Goal: Information Seeking & Learning: Understand process/instructions

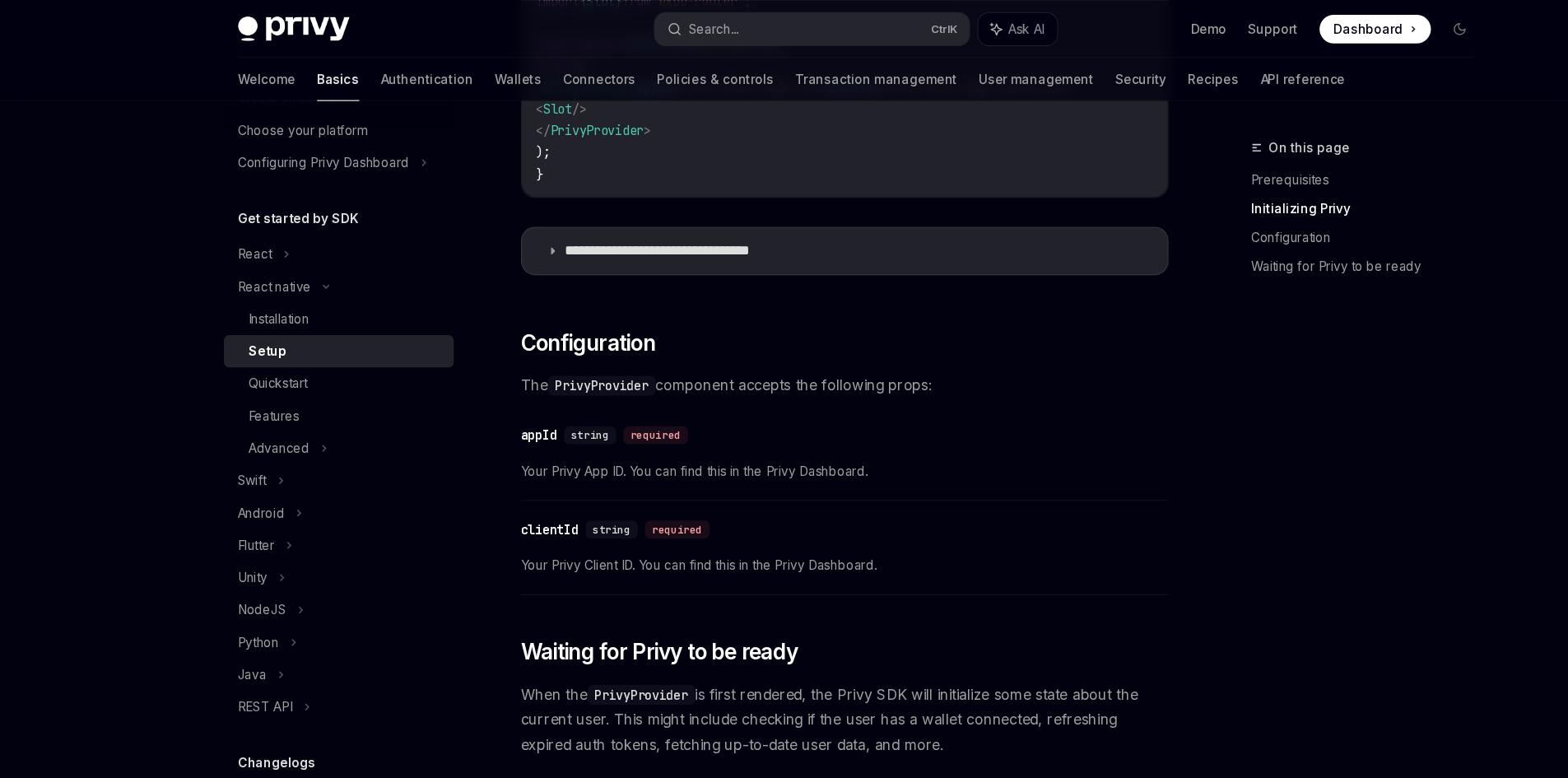
scroll to position [716, 0]
click at [269, 287] on div "Installation" at bounding box center [255, 292] width 56 height 20
type textarea "*"
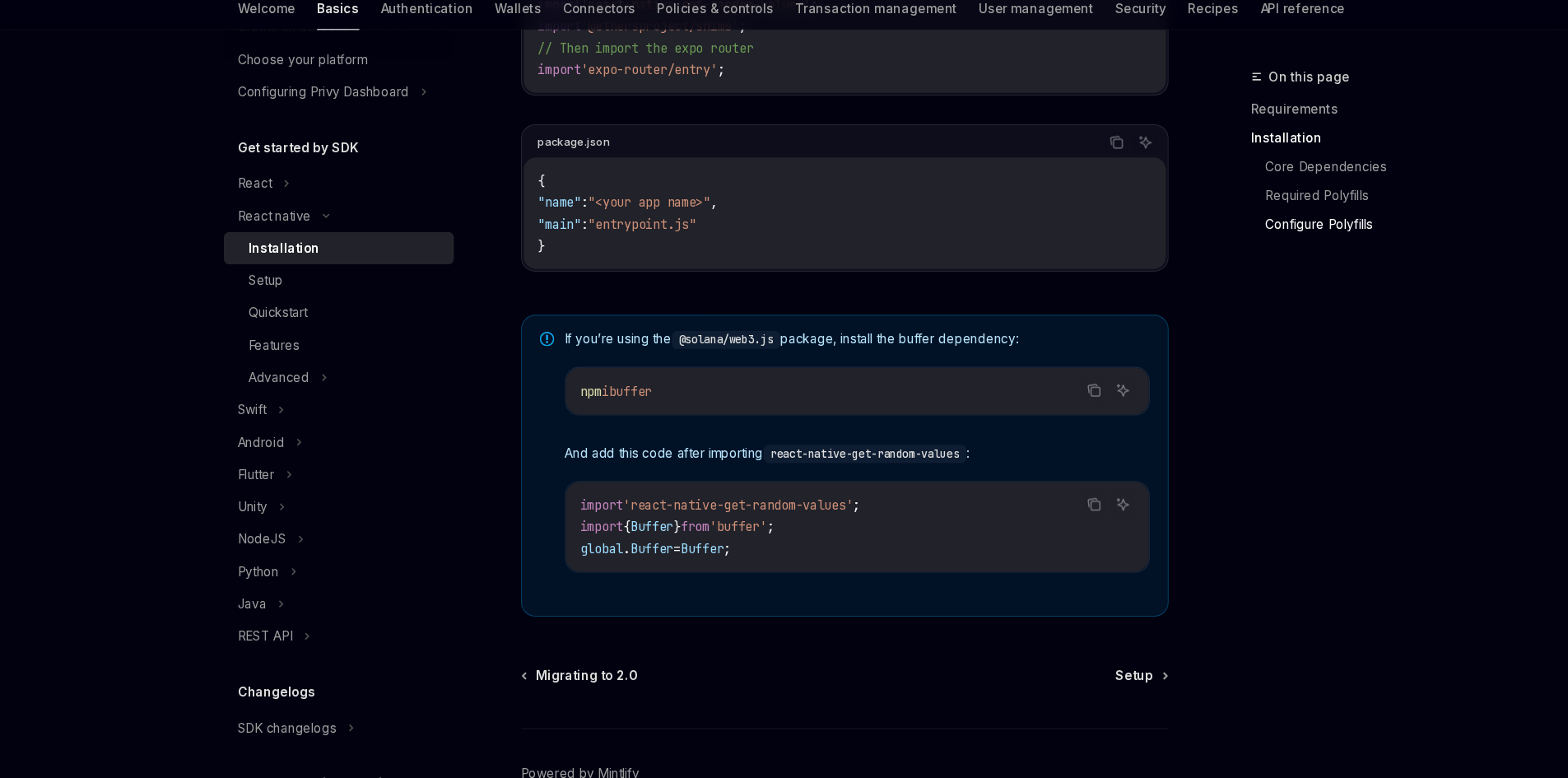
scroll to position [1005, 0]
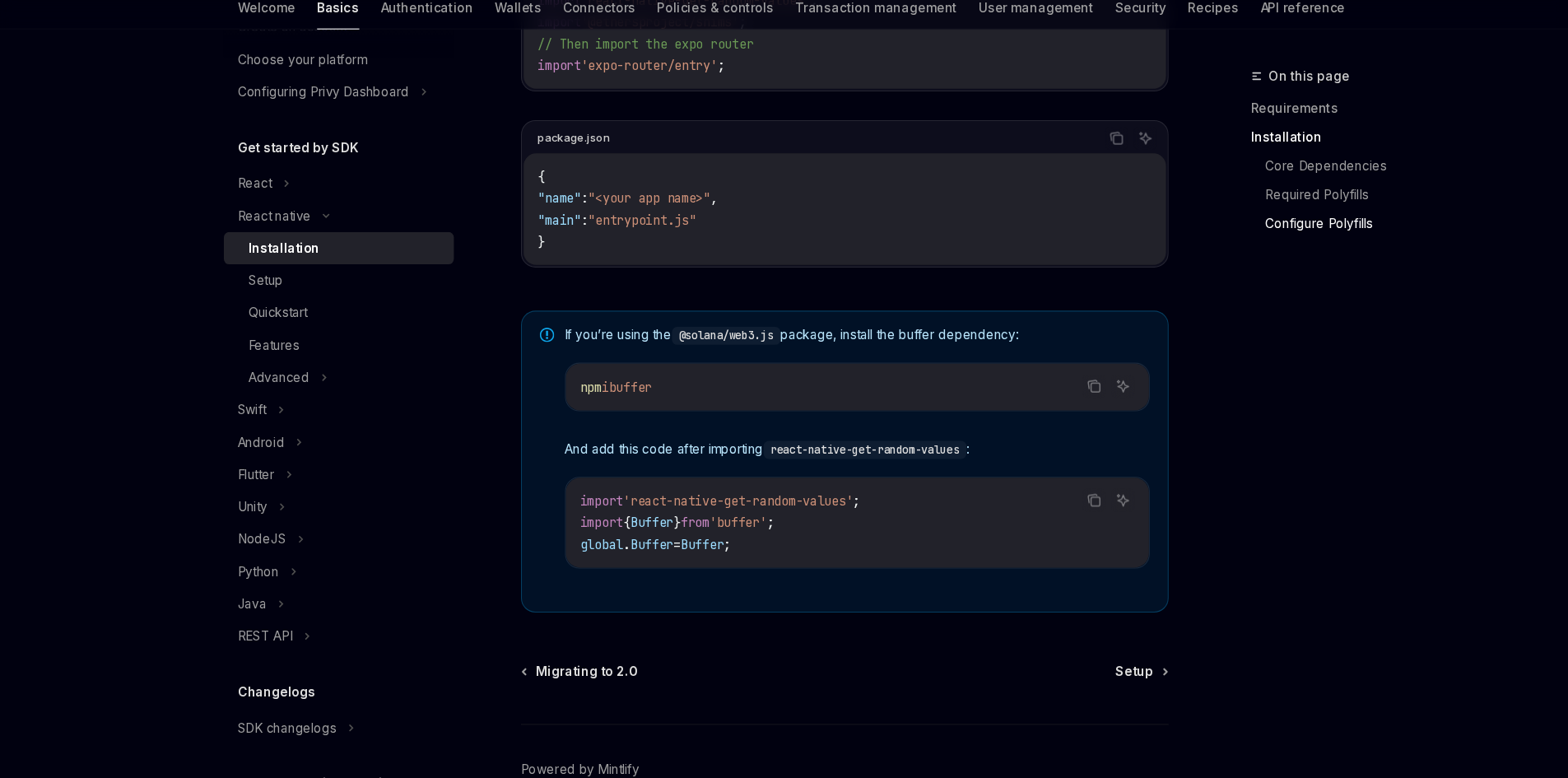
click at [997, 437] on div "npm i buffer" at bounding box center [786, 420] width 534 height 43
click at [1002, 425] on icon "Copy the contents from the code block" at bounding box center [1002, 419] width 13 height 13
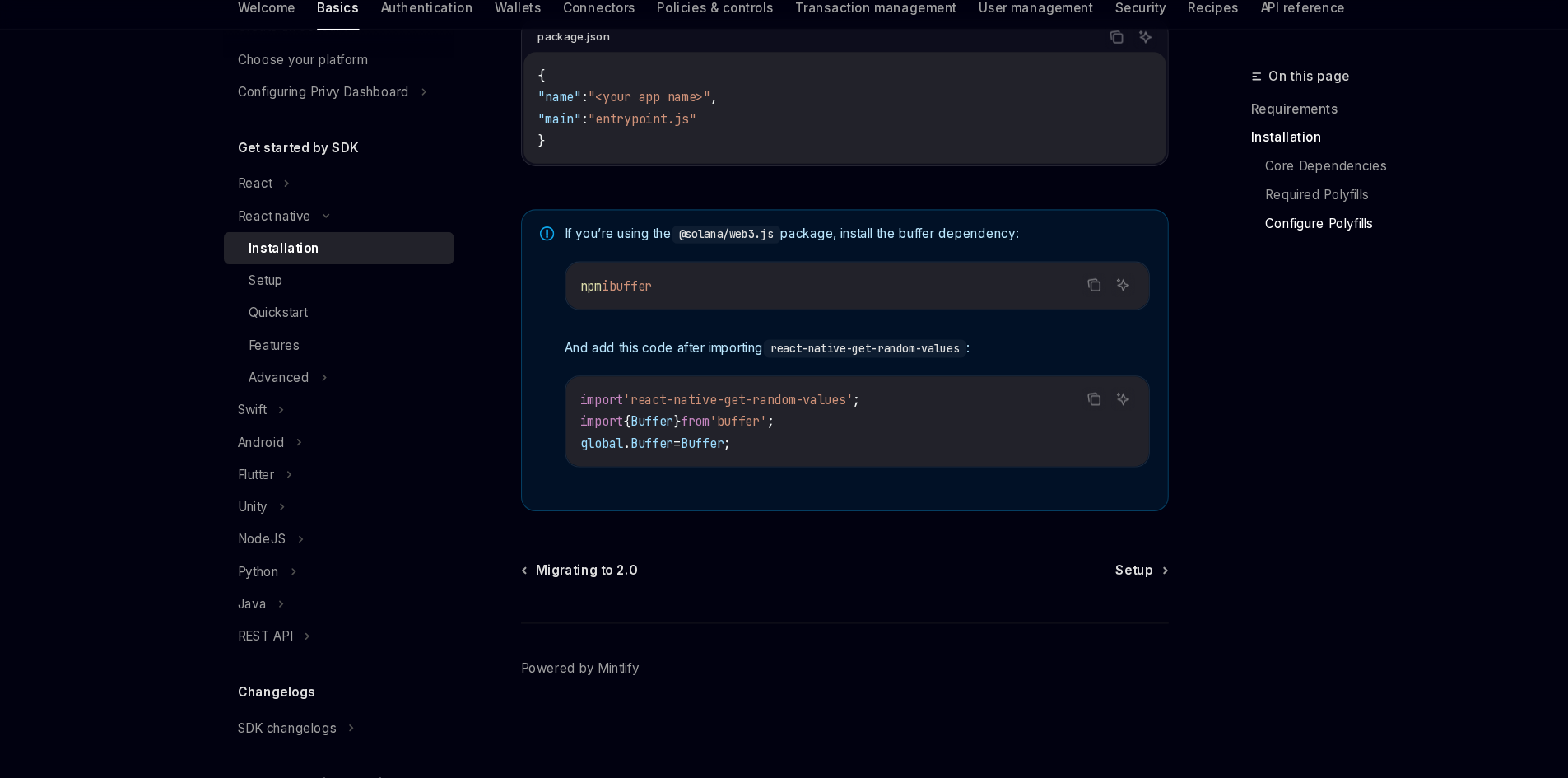
click at [1193, 519] on div "On this page Requirements Installation Core Dependencies Required Polyfills Con…" at bounding box center [1238, 451] width 251 height 653
click at [996, 332] on icon "Copy the contents from the code block" at bounding box center [1002, 326] width 13 height 13
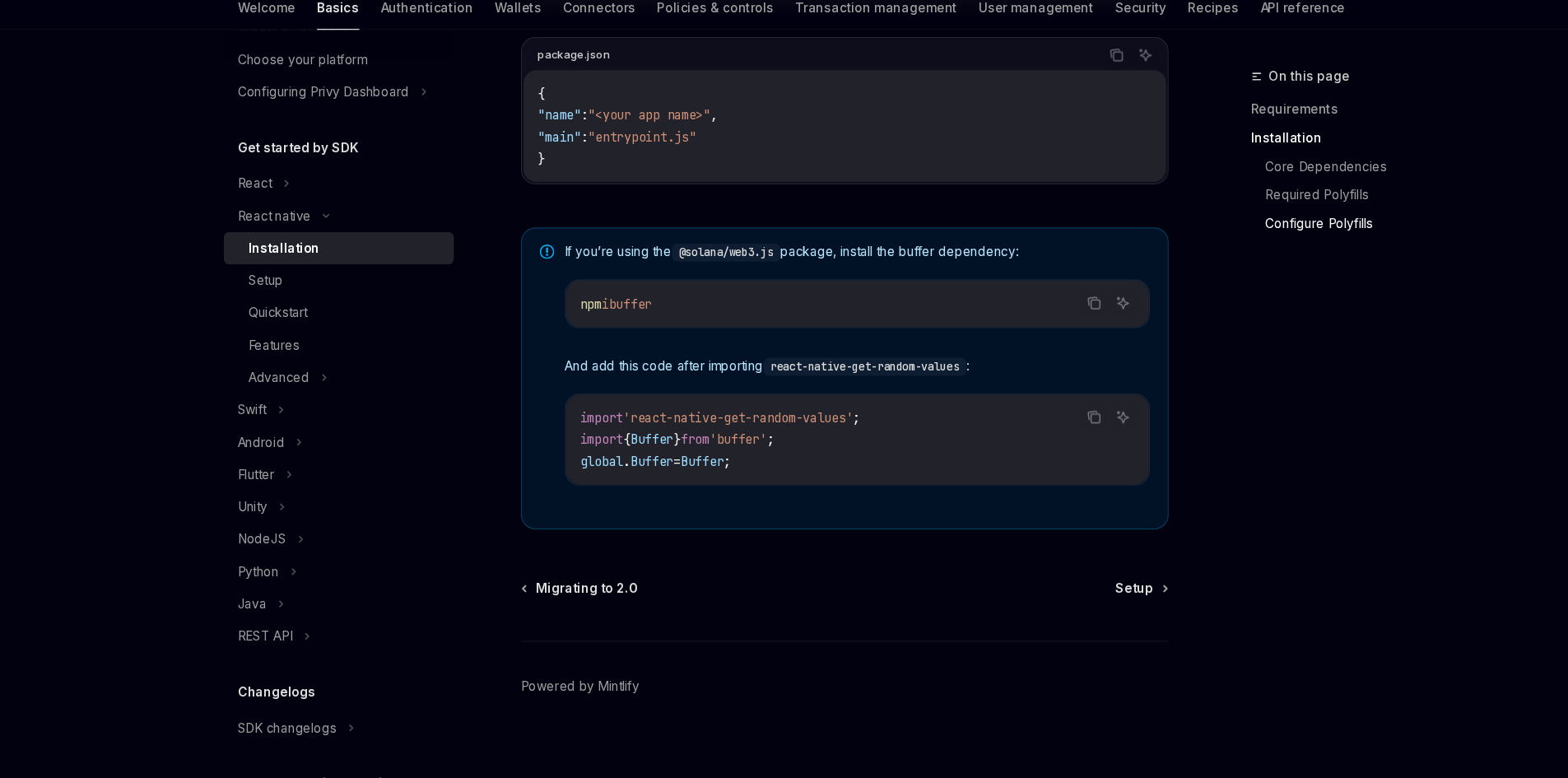
scroll to position [1086, 0]
click at [1021, 604] on div "Migrating to 2.0 Setup" at bounding box center [774, 601] width 593 height 17
click at [1045, 607] on span "Setup" at bounding box center [1039, 601] width 35 height 17
type textarea "*"
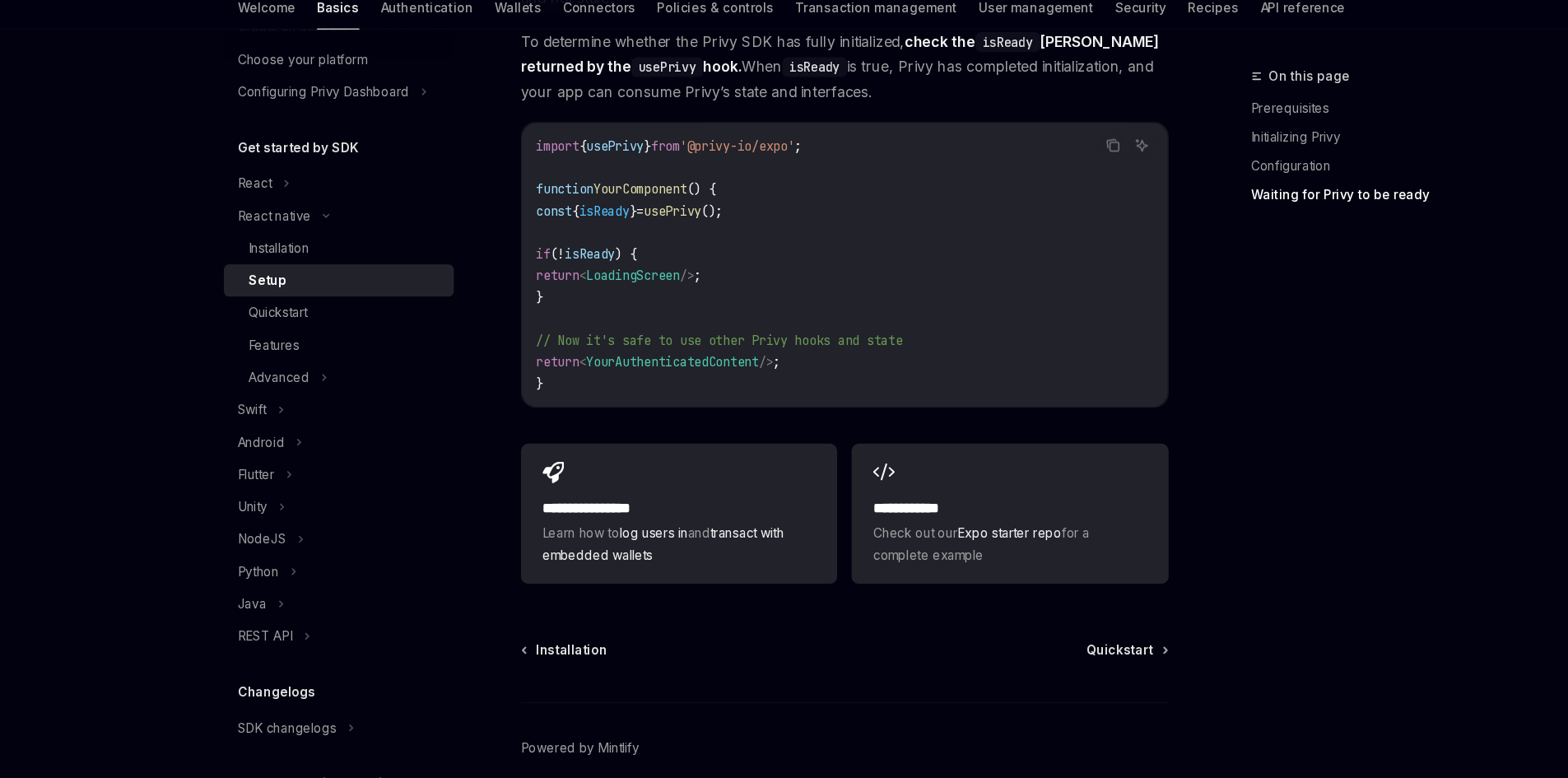
scroll to position [1477, 0]
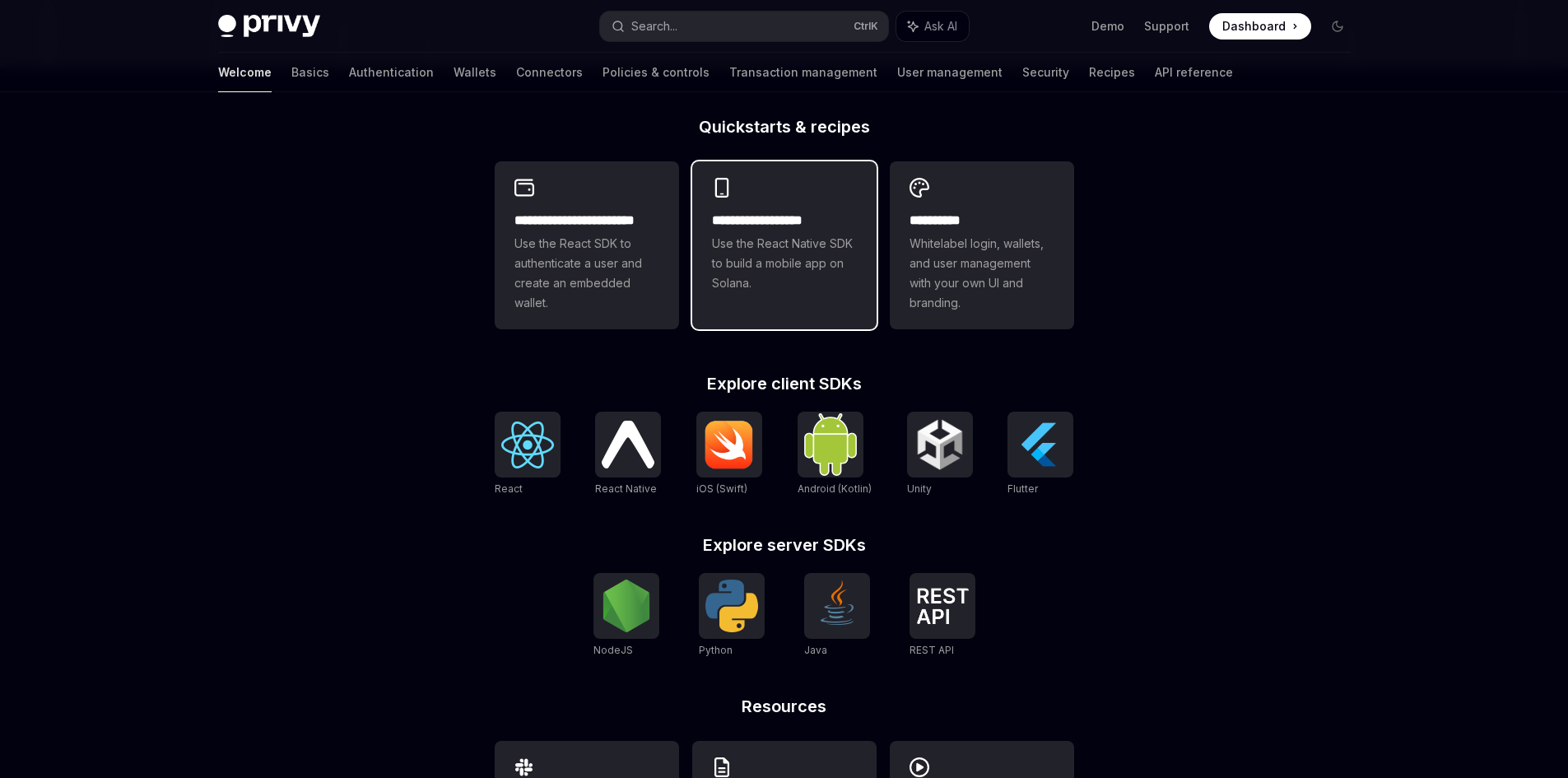
scroll to position [402, 0]
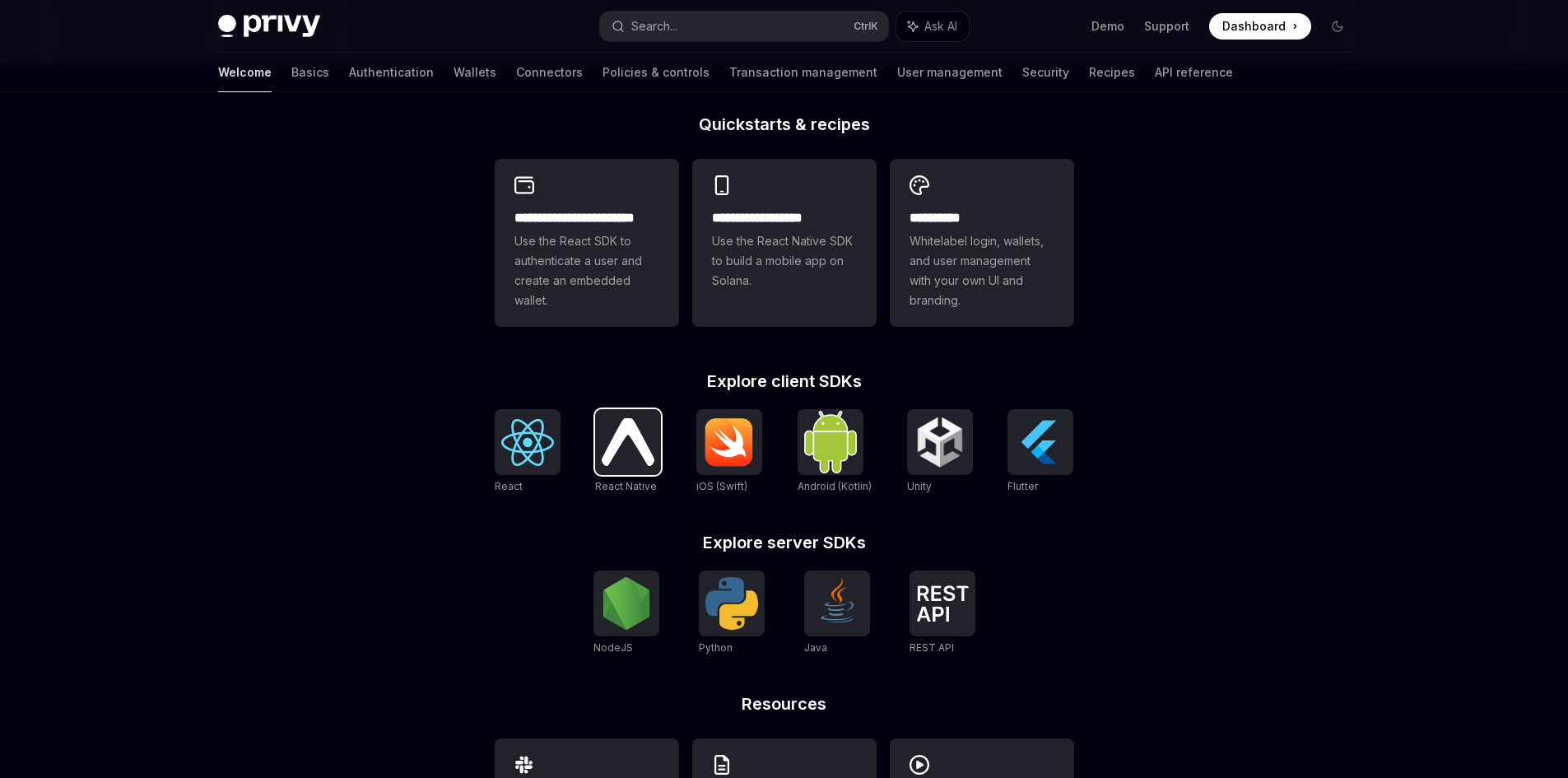
click at [623, 432] on img at bounding box center [627, 441] width 52 height 47
type textarea "*"
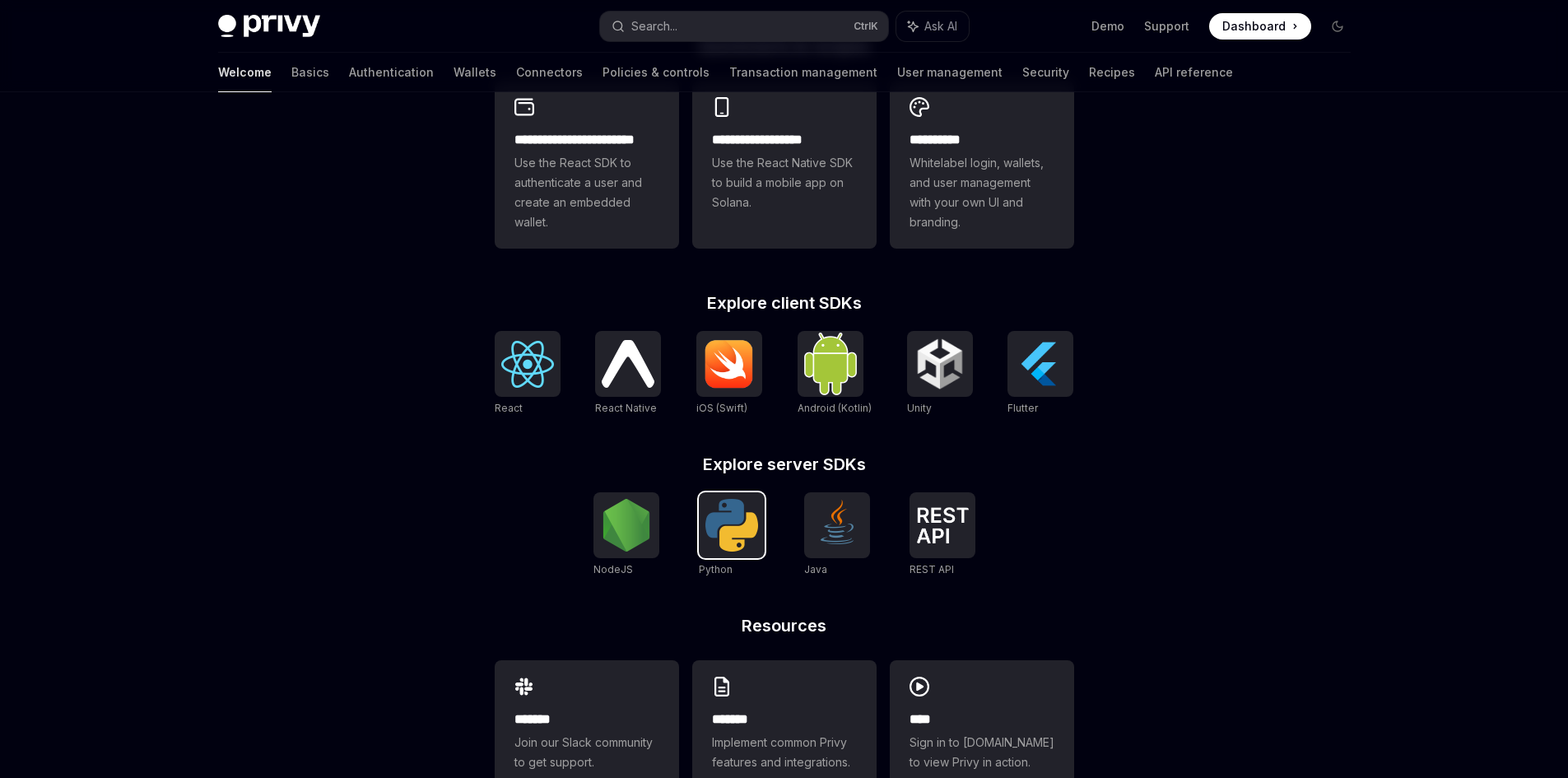
scroll to position [481, 0]
click at [722, 545] on img at bounding box center [731, 524] width 52 height 52
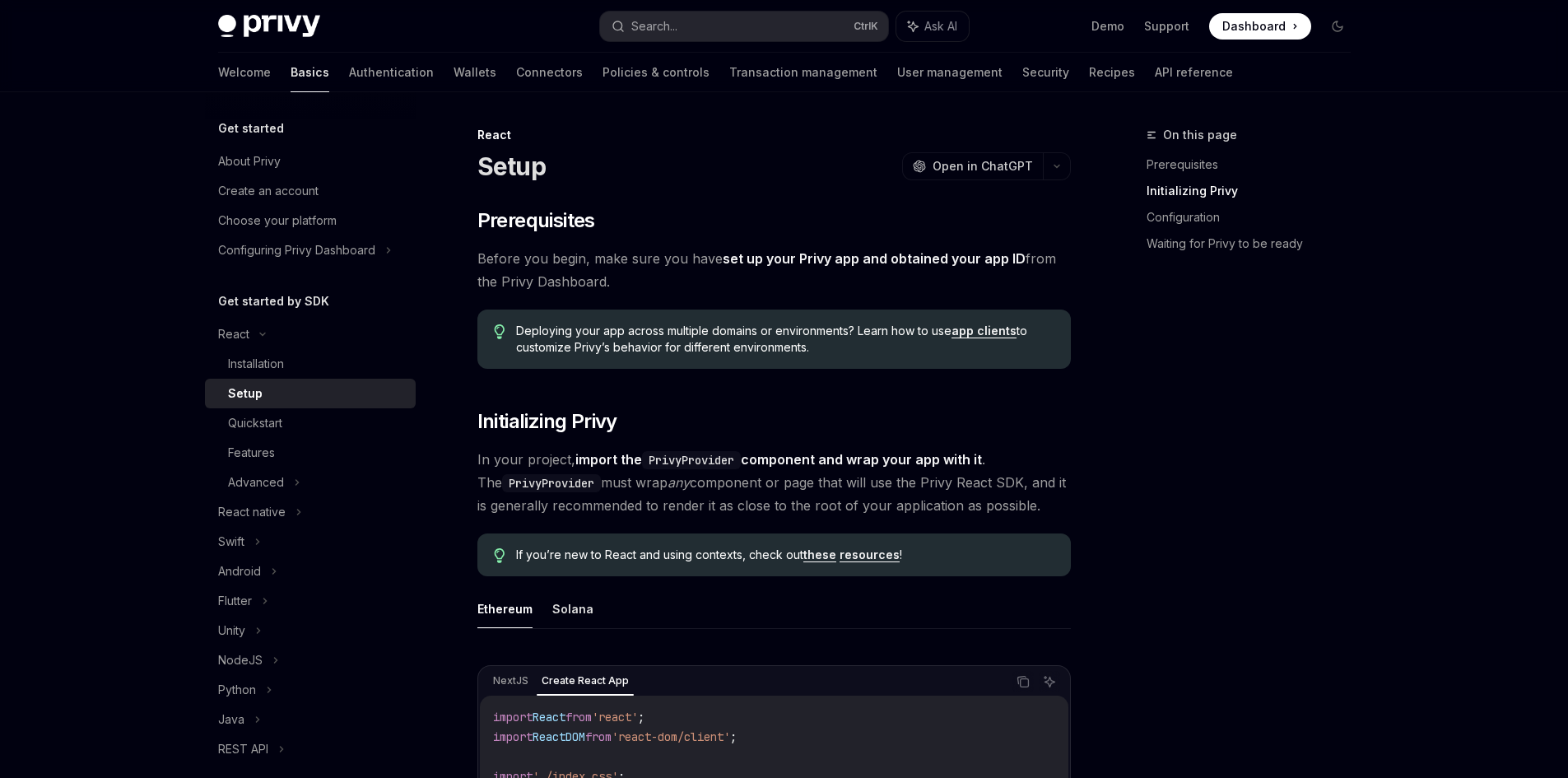
scroll to position [490, 0]
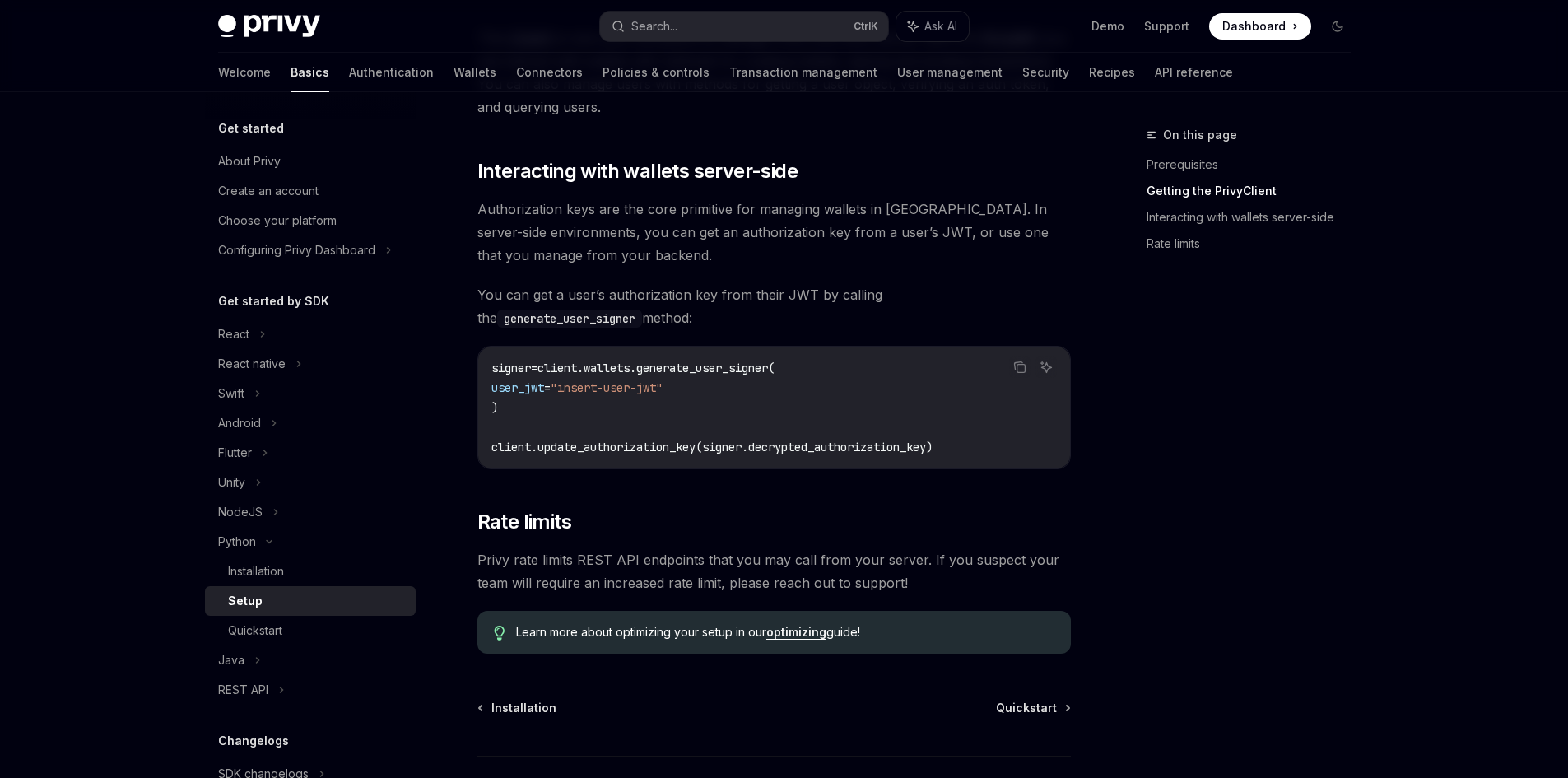
scroll to position [698, 0]
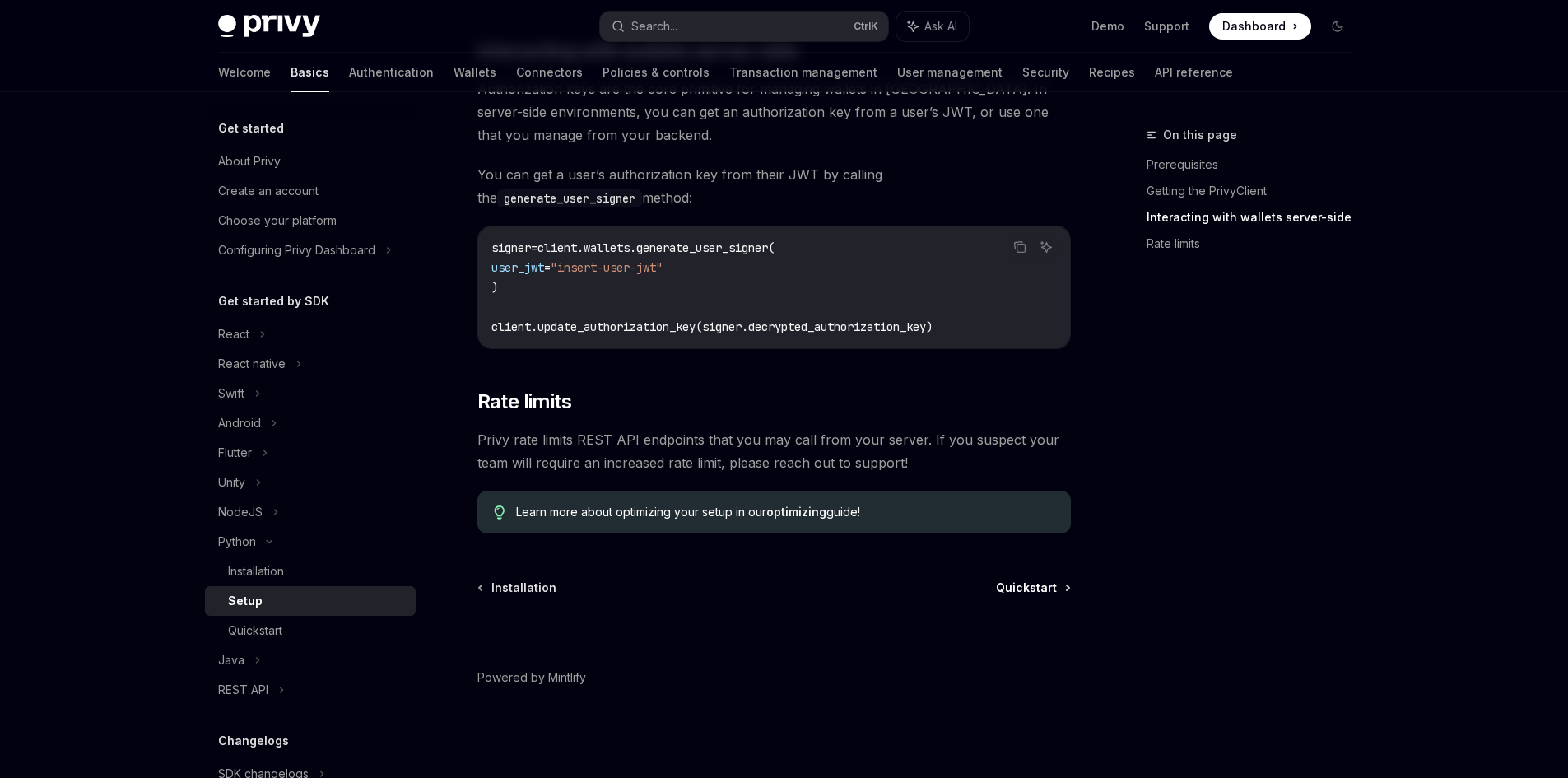
click at [1039, 591] on span "Quickstart" at bounding box center [1026, 588] width 61 height 17
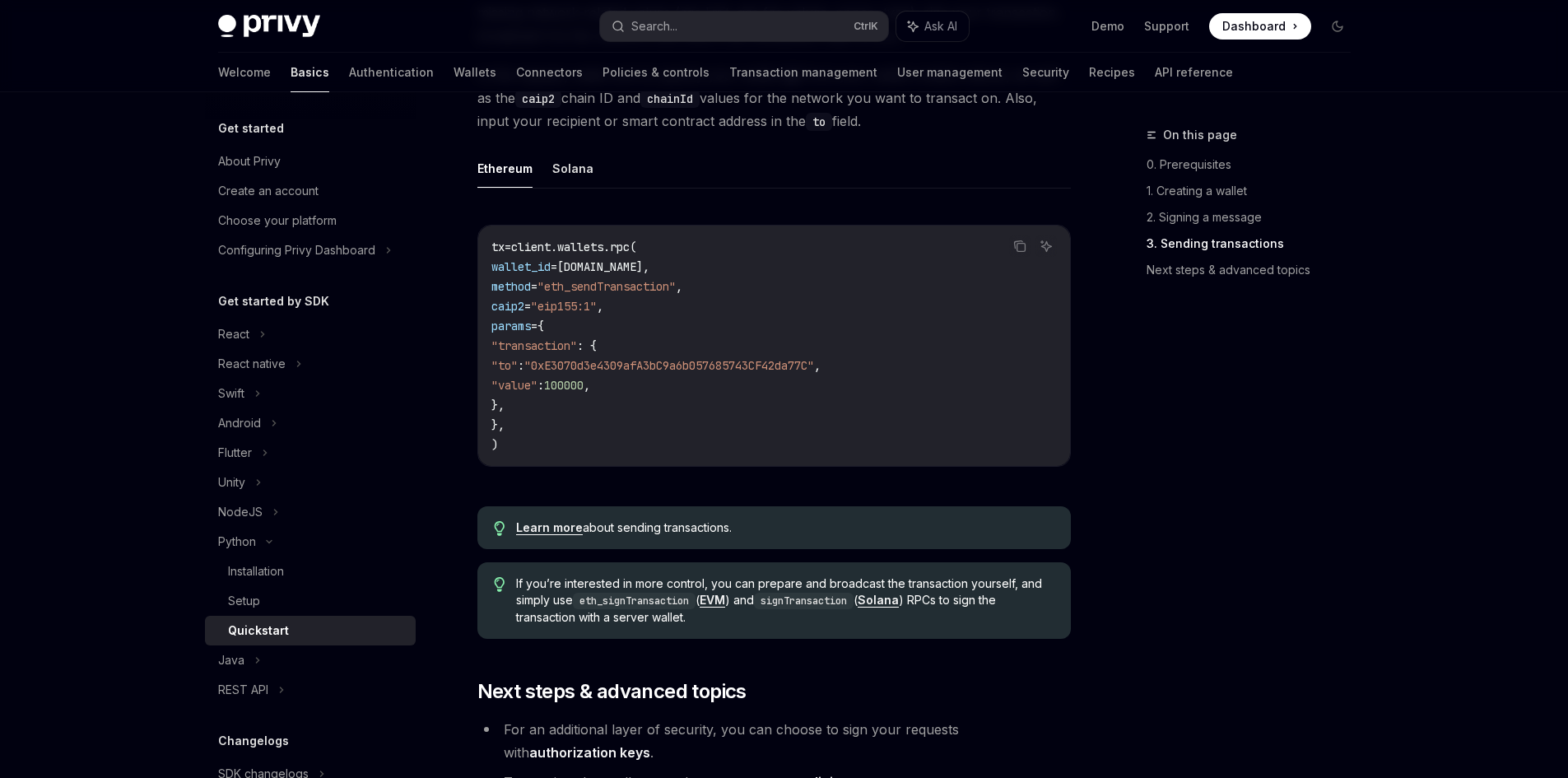
scroll to position [1684, 0]
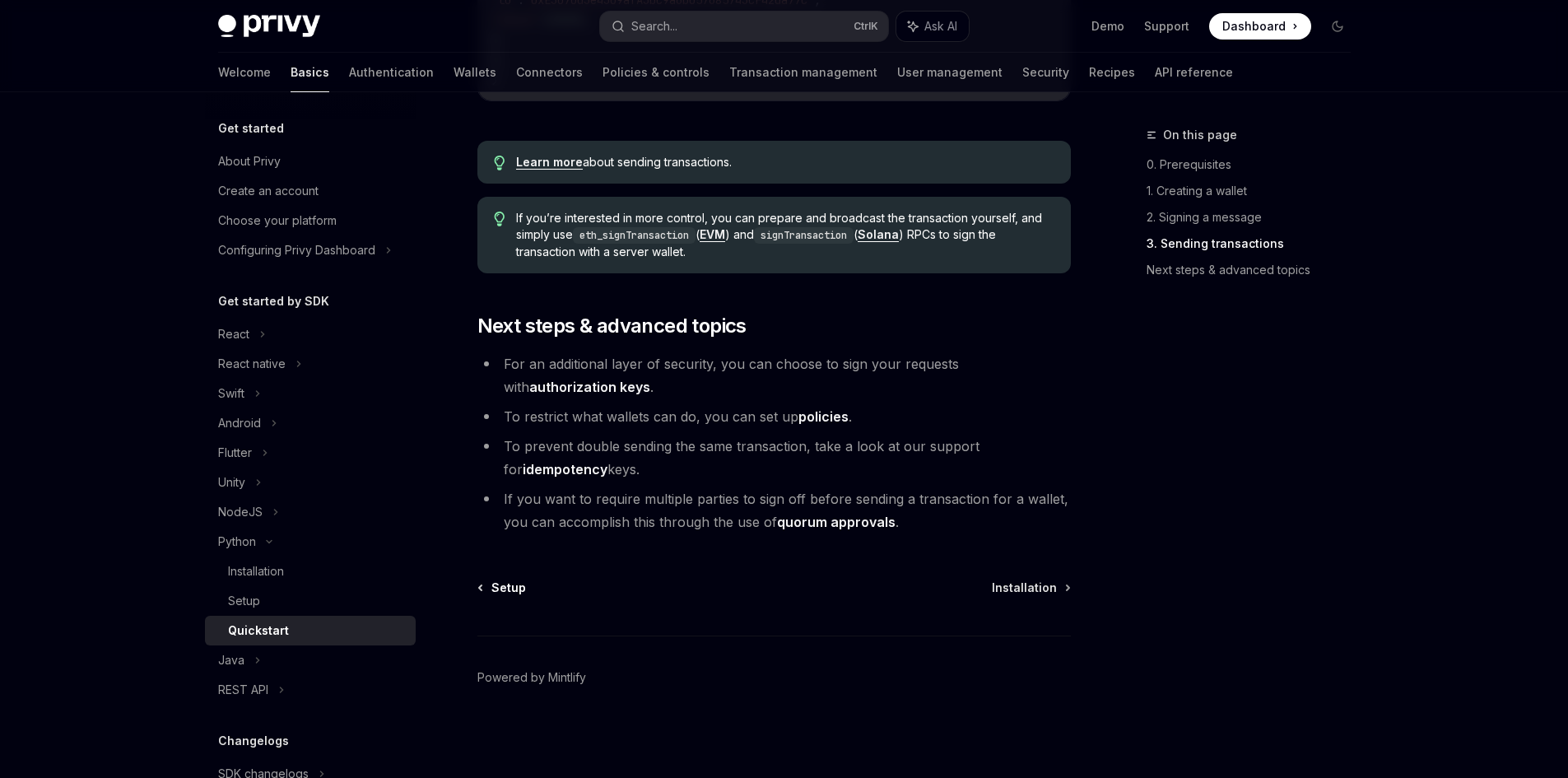
click at [492, 580] on span "Setup" at bounding box center [509, 588] width 35 height 17
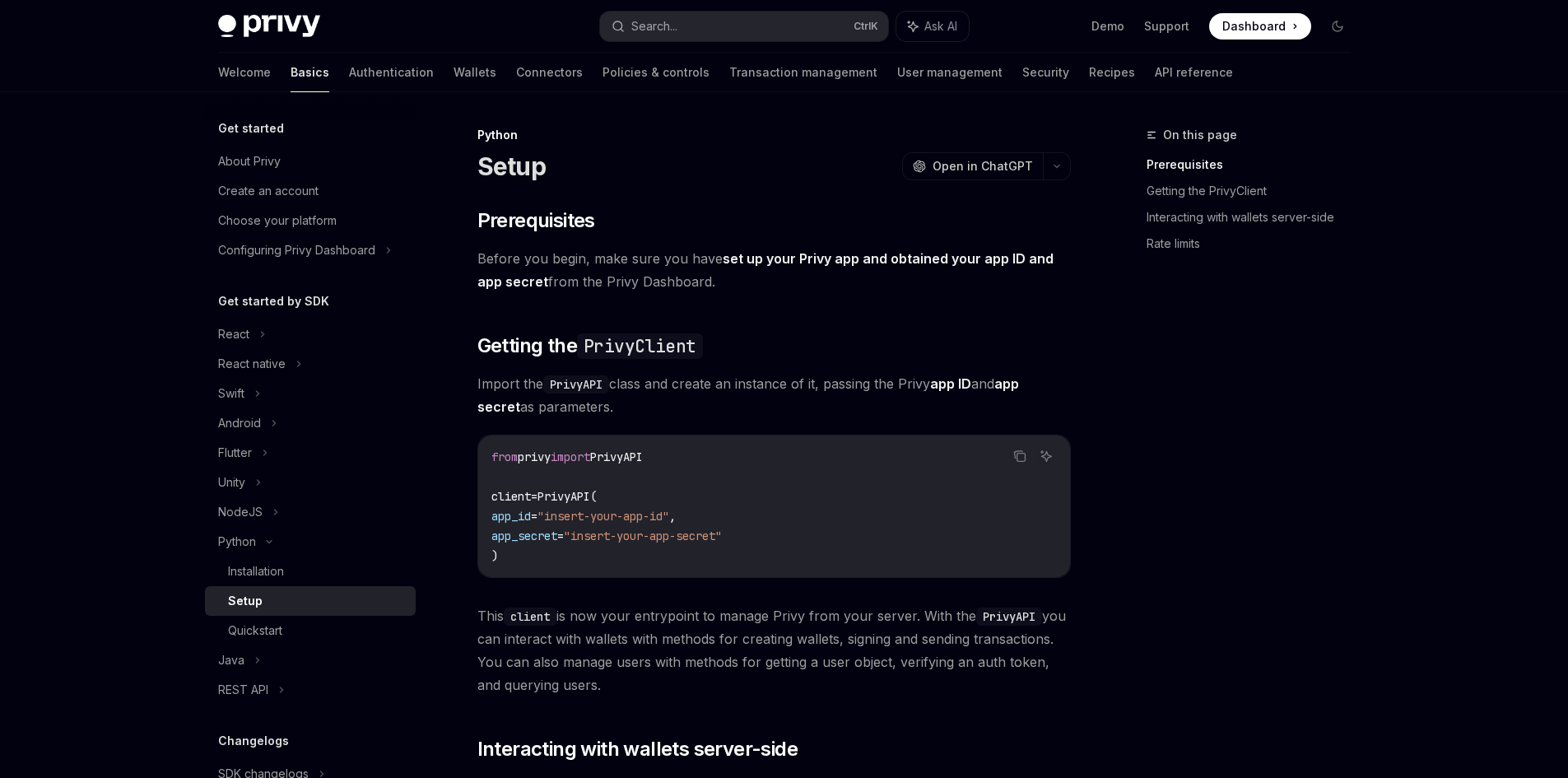
click at [630, 367] on div "​ Prerequisites Before you begin, make sure you have set up your Privy app and …" at bounding box center [774, 719] width 593 height 1024
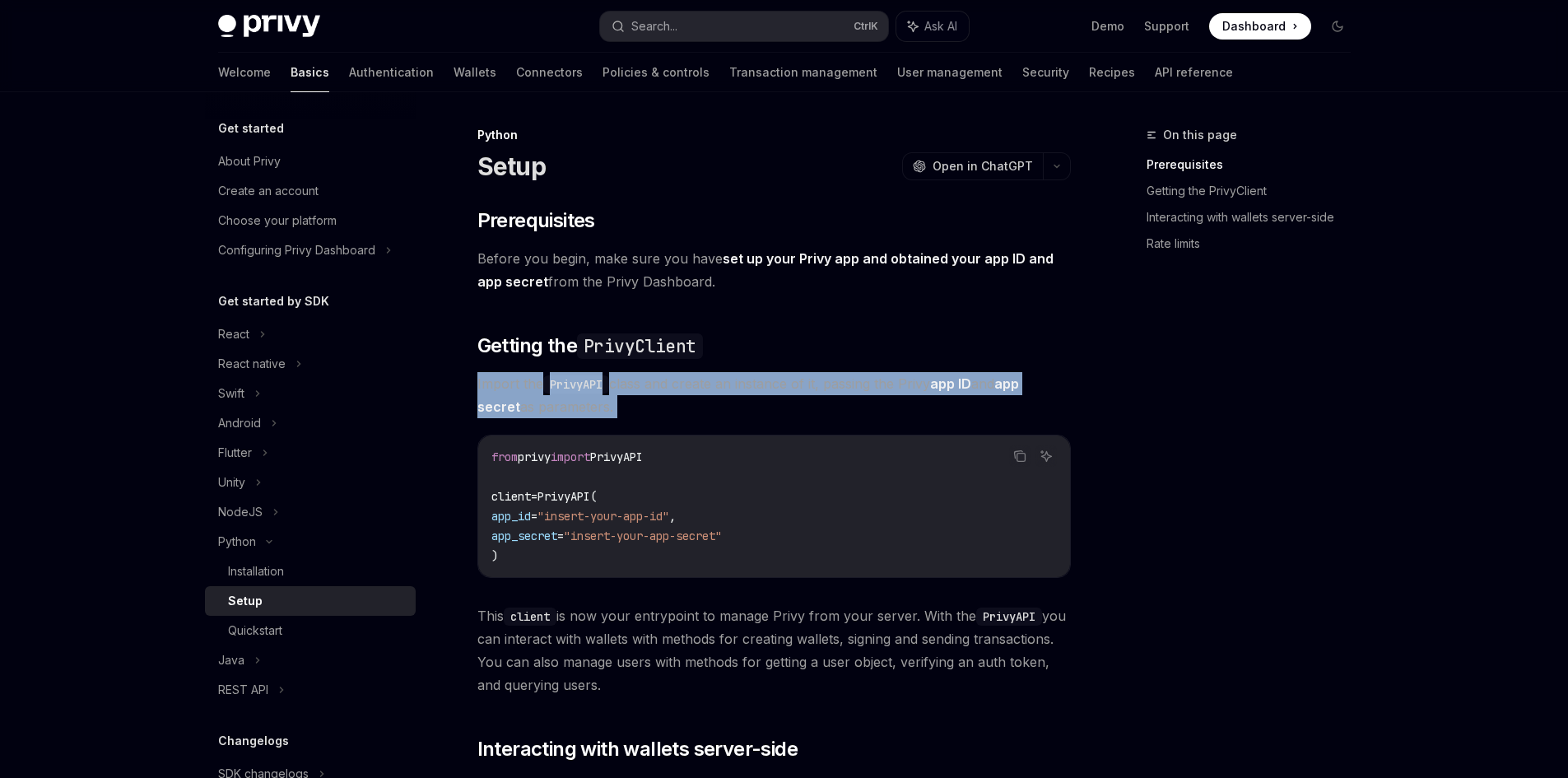
click at [630, 367] on div "​ Prerequisites Before you begin, make sure you have set up your Privy app and …" at bounding box center [774, 719] width 593 height 1024
click at [736, 360] on div "​ Prerequisites Before you begin, make sure you have set up your Privy app and …" at bounding box center [774, 719] width 593 height 1024
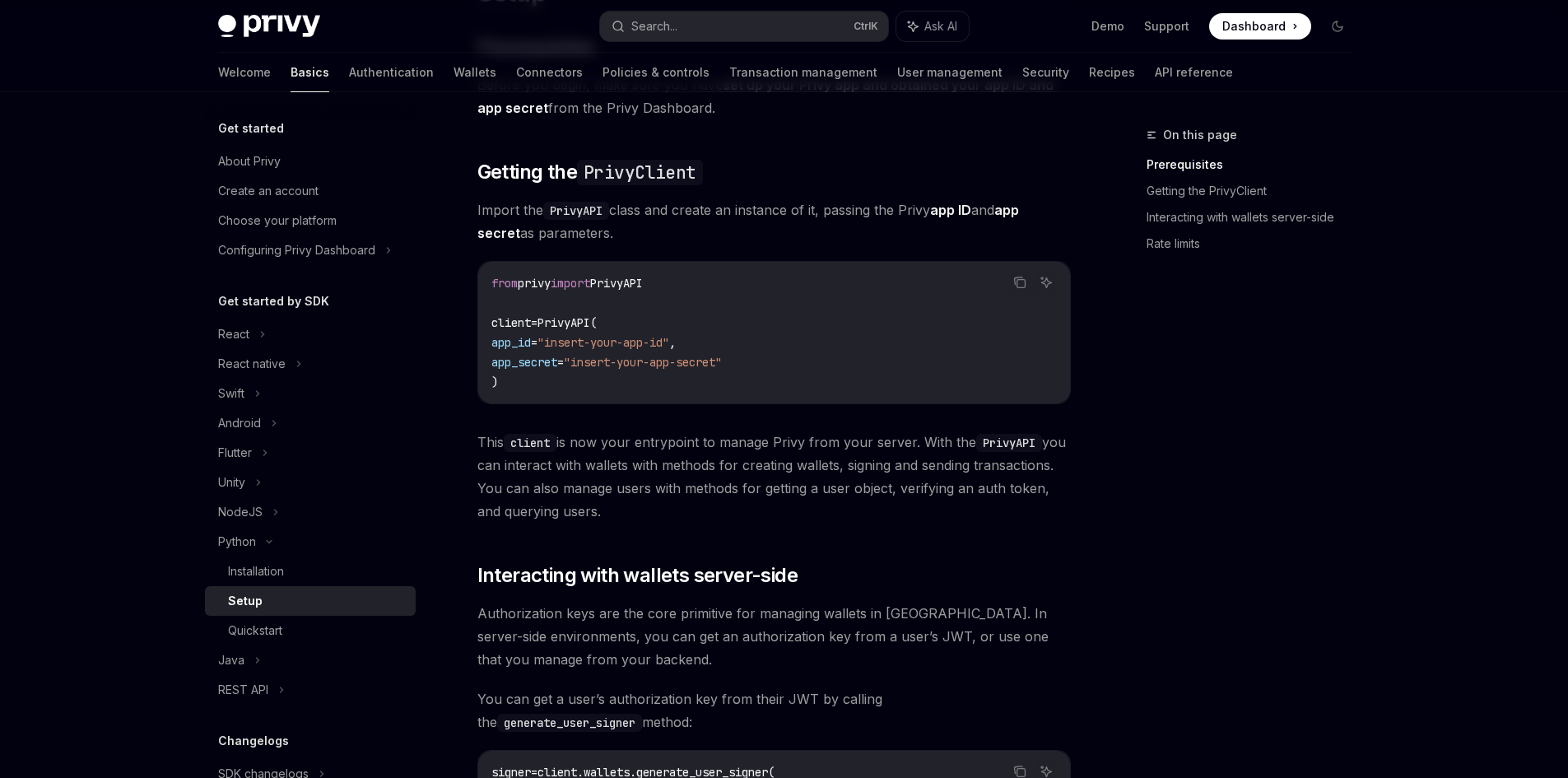
scroll to position [175, 0]
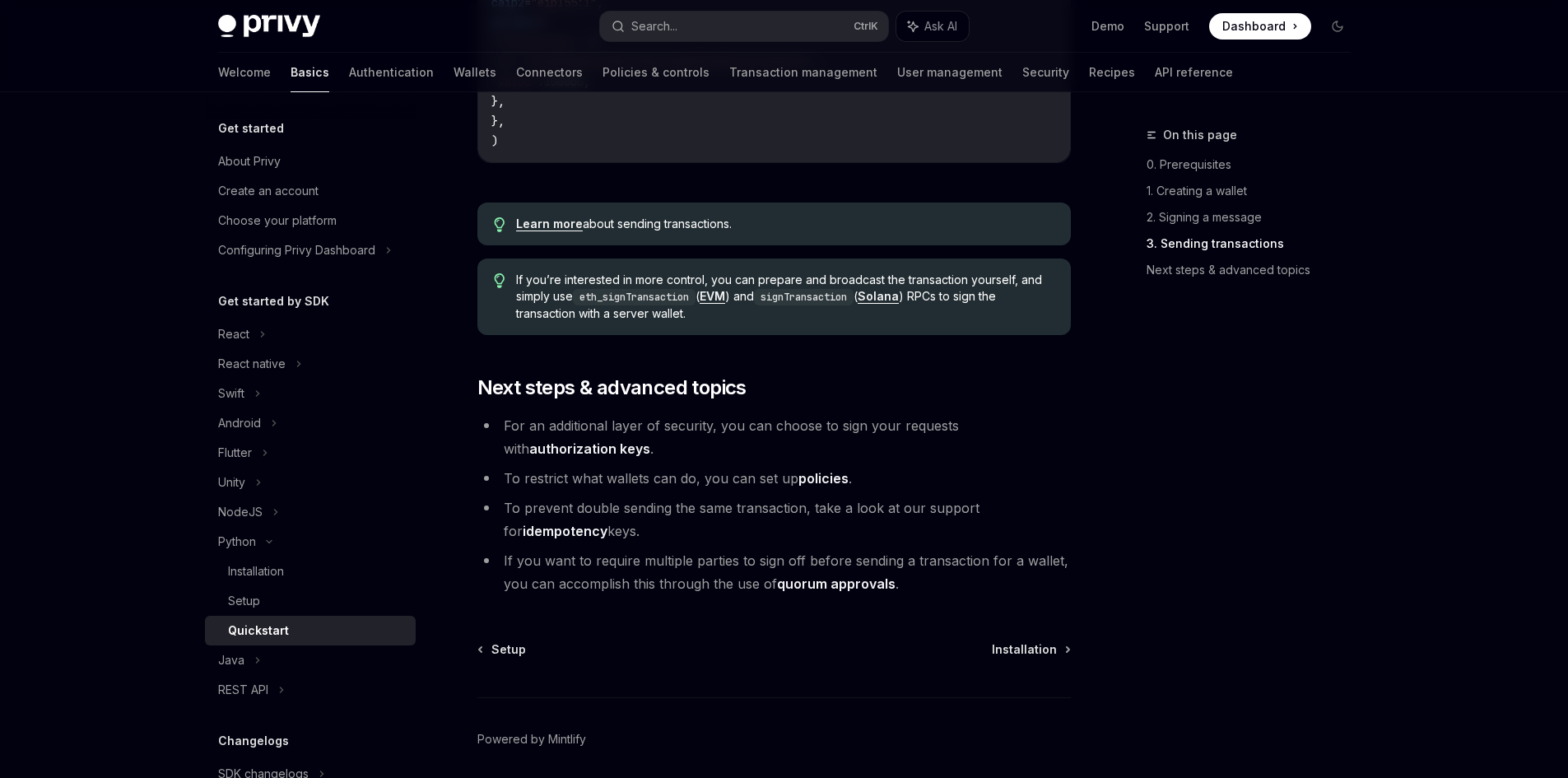
type textarea "*"
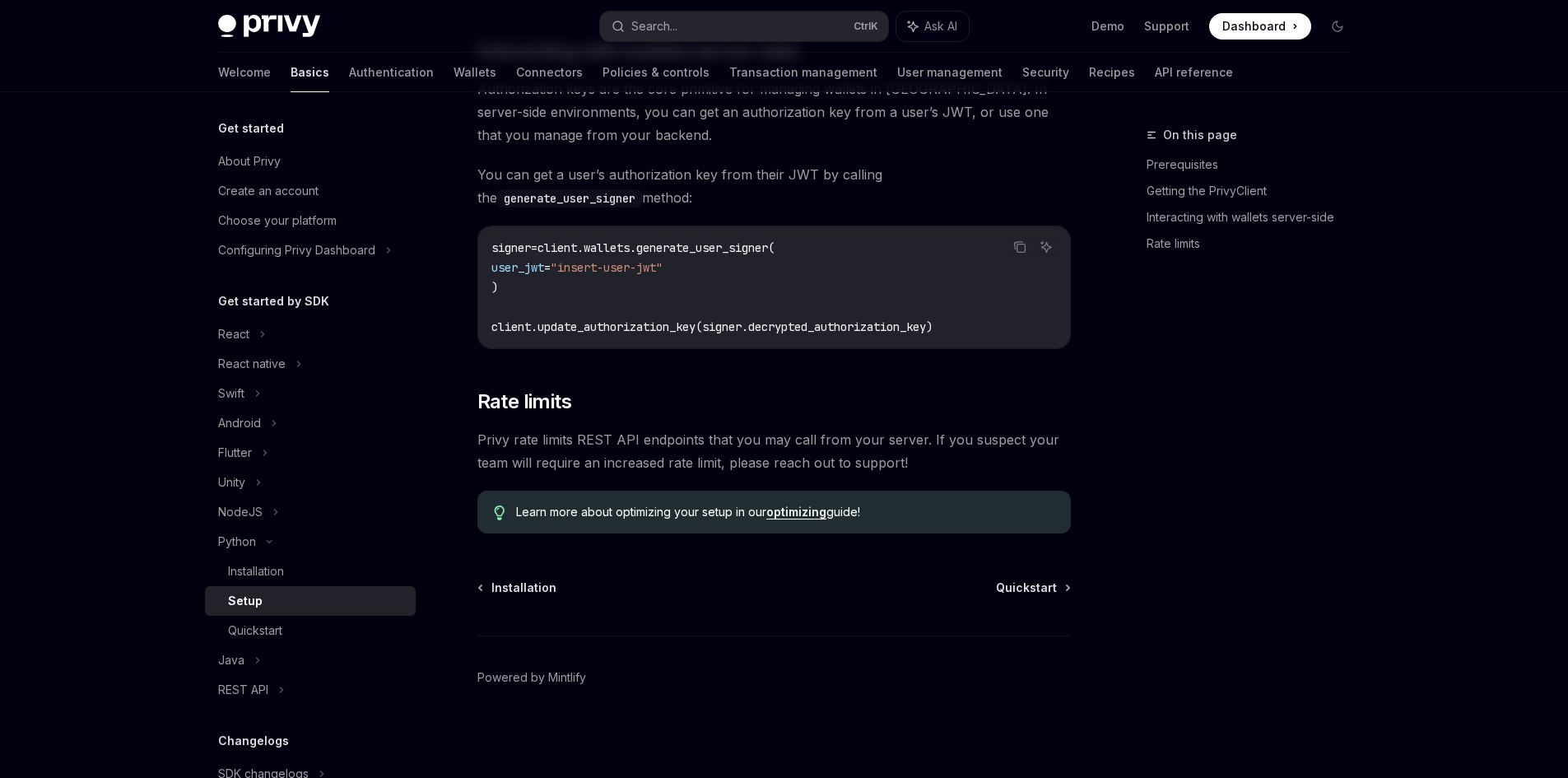
scroll to position [698, 0]
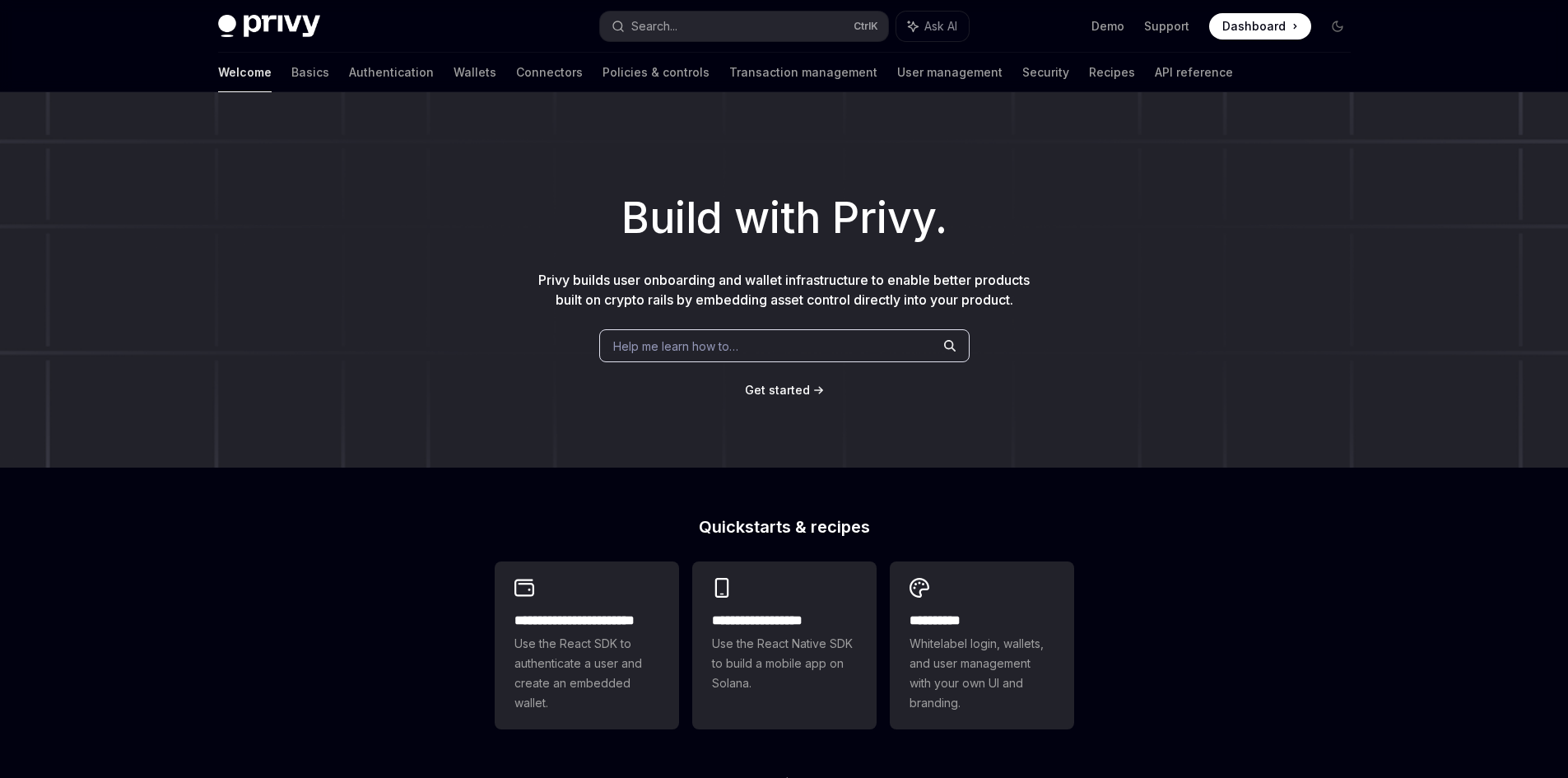
scroll to position [481, 0]
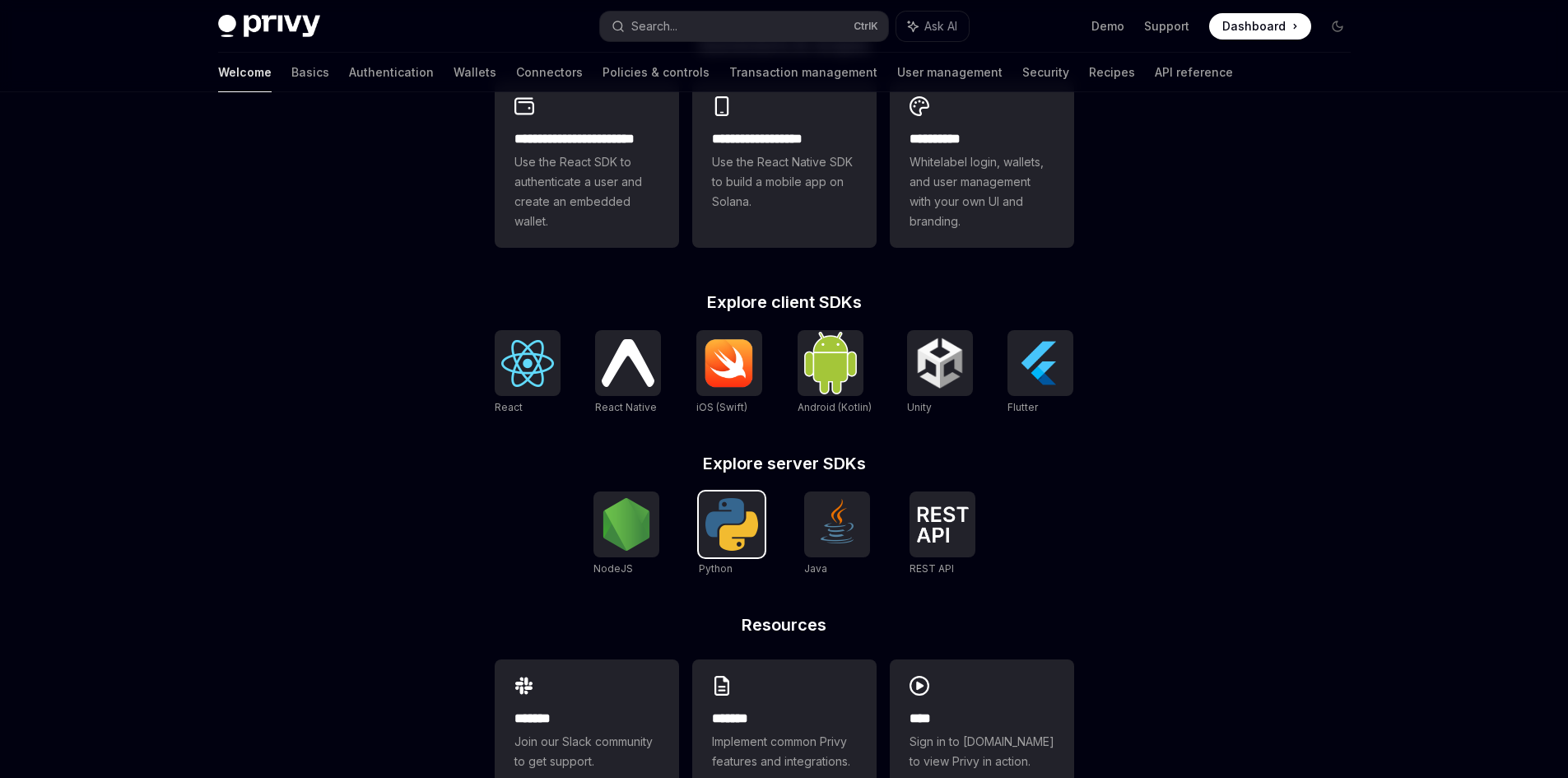
click at [729, 528] on img at bounding box center [731, 524] width 52 height 52
type textarea "*"
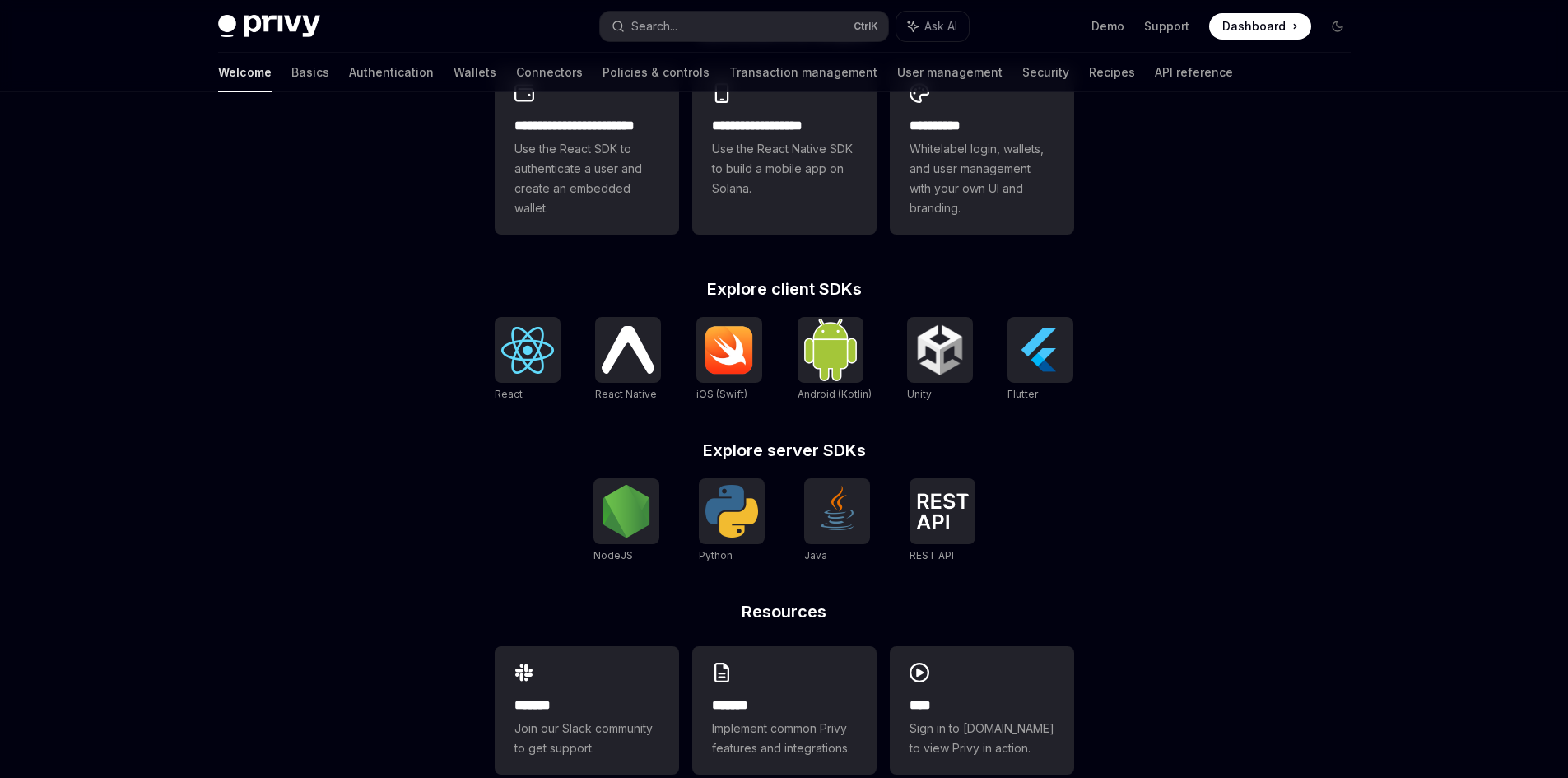
scroll to position [531, 0]
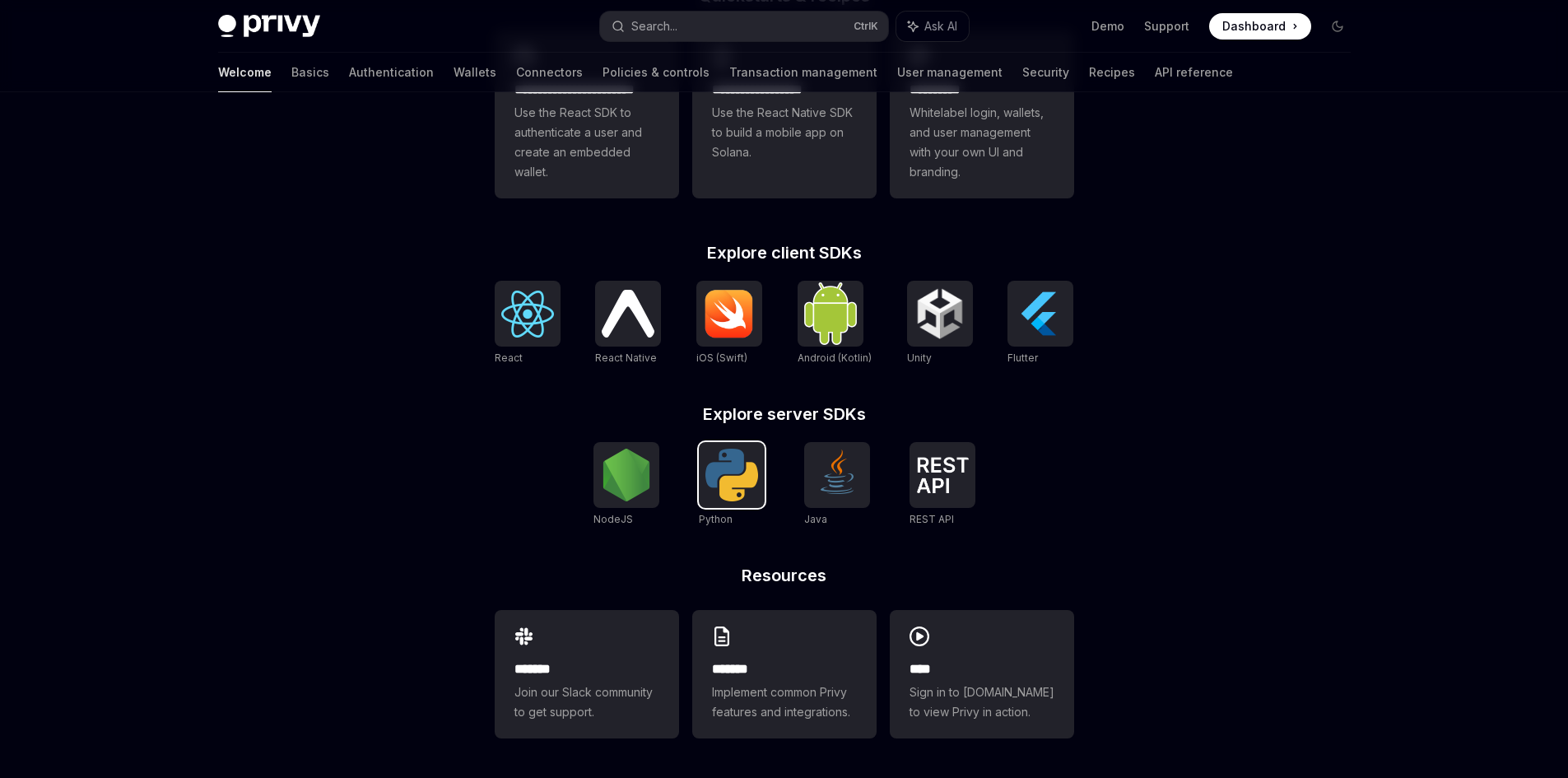
click at [763, 464] on div at bounding box center [732, 475] width 66 height 66
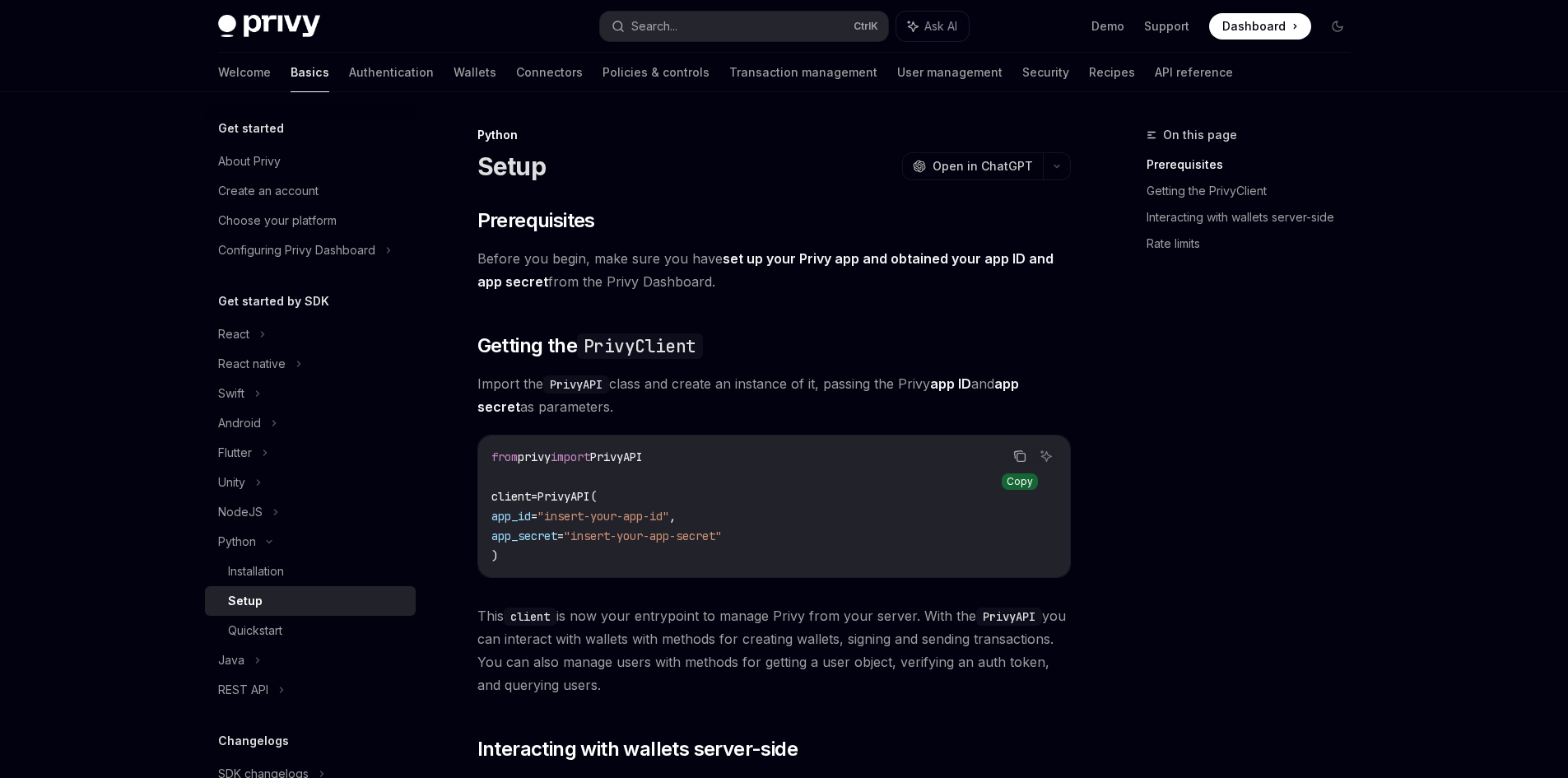
click at [1014, 450] on icon "Copy the contents from the code block" at bounding box center [1019, 456] width 13 height 13
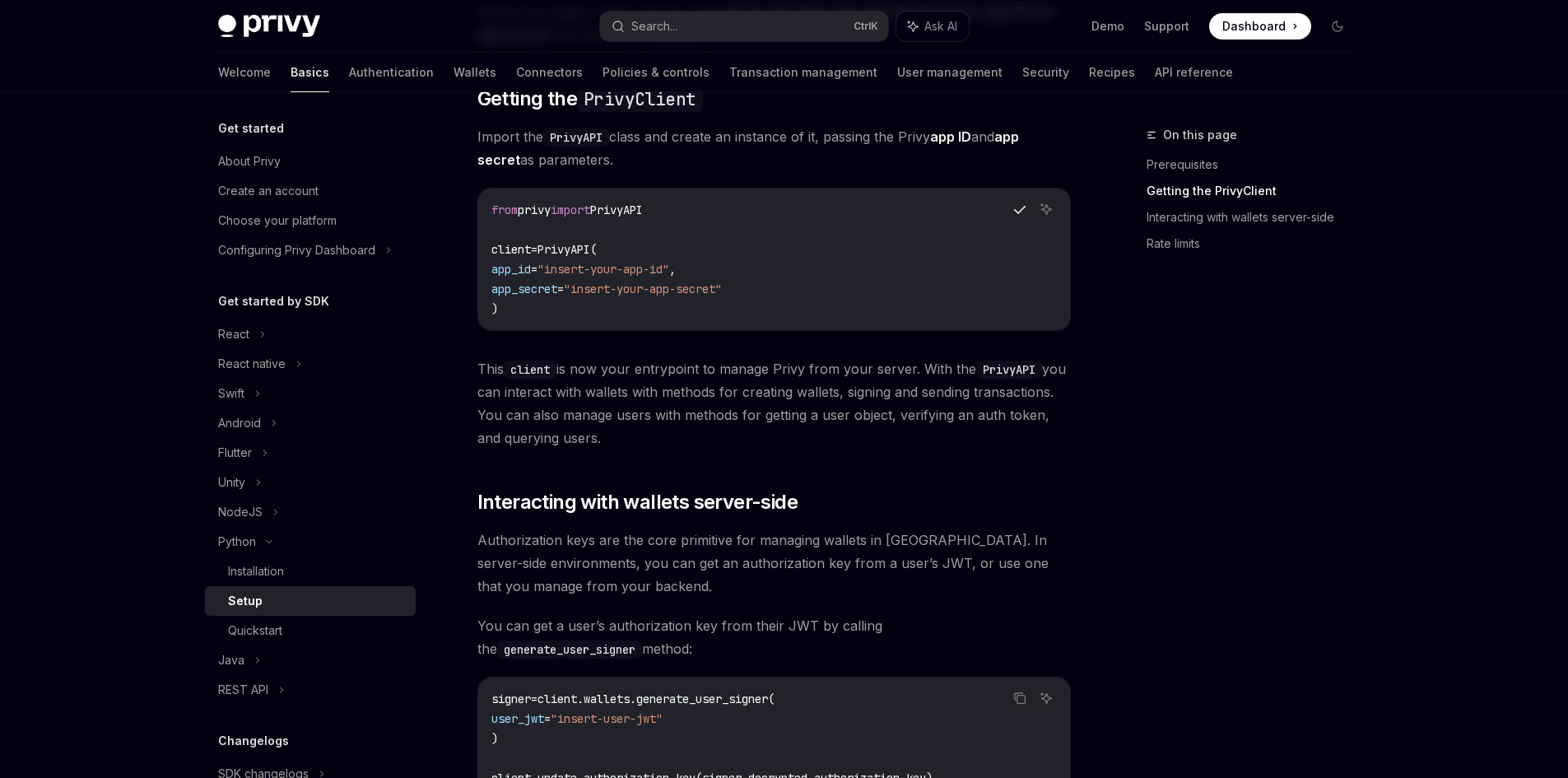
scroll to position [248, 0]
click at [1027, 212] on button "Copy the contents from the code block" at bounding box center [1019, 208] width 21 height 21
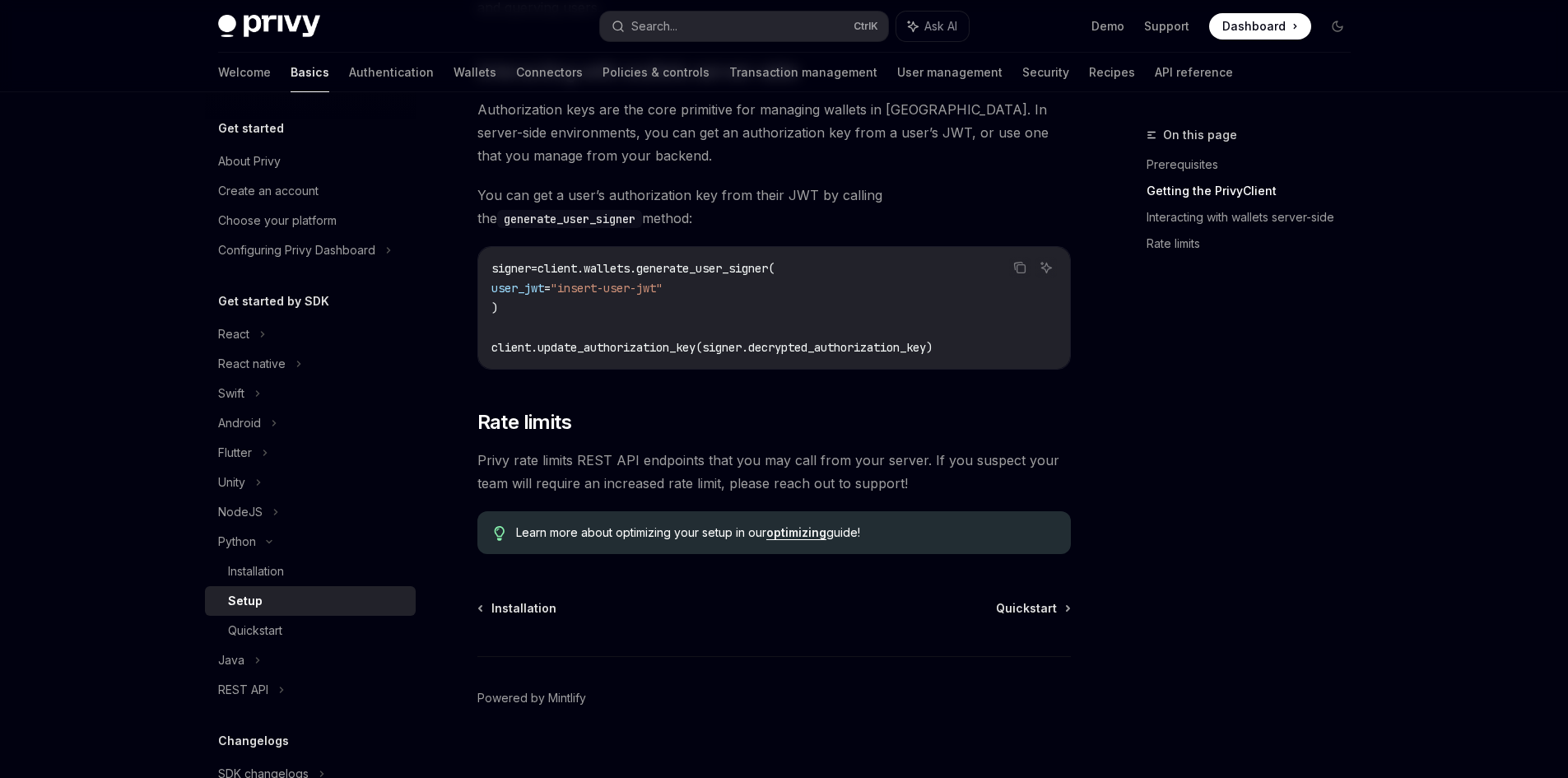
scroll to position [698, 0]
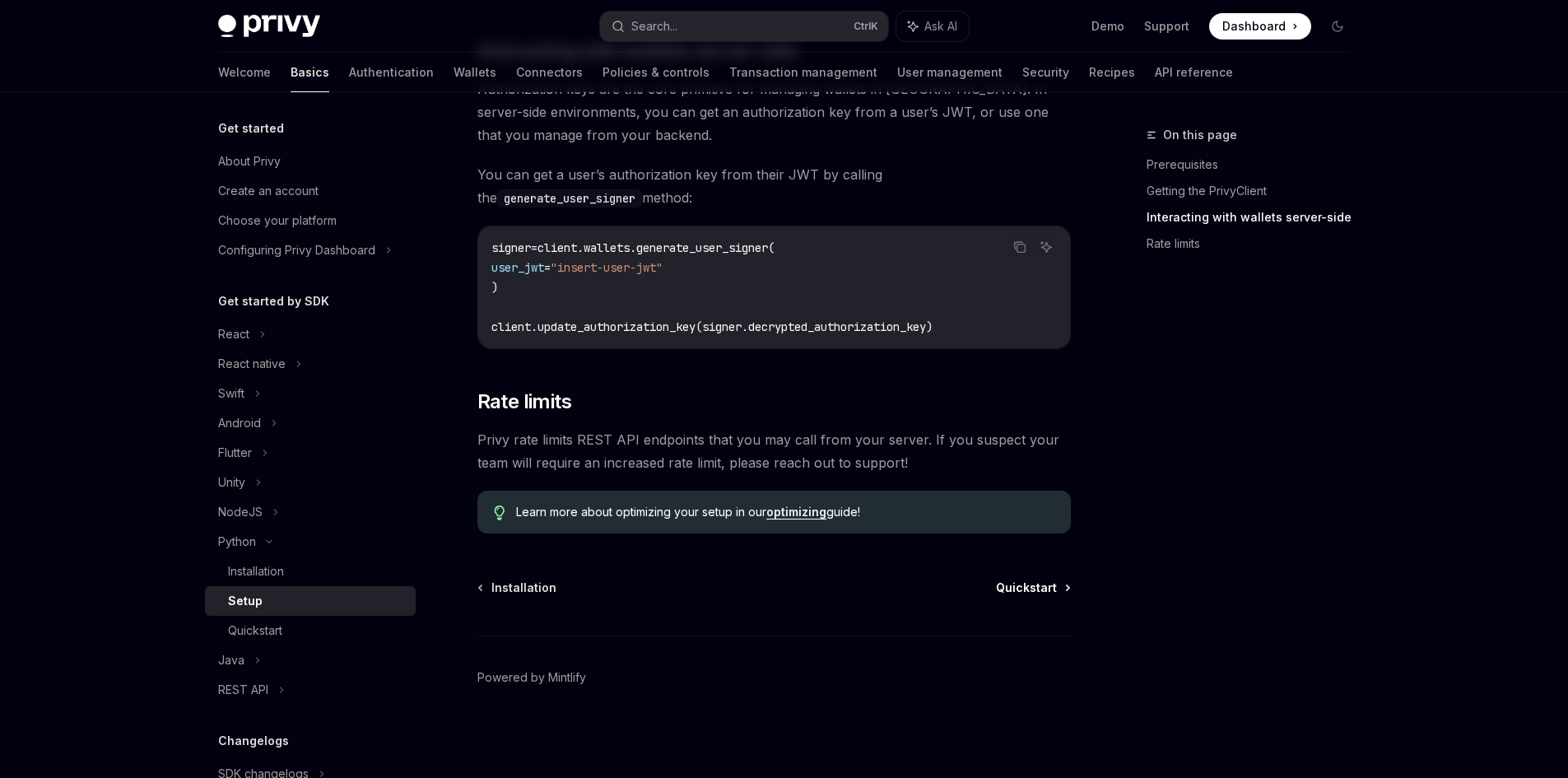
click at [1034, 593] on span "Quickstart" at bounding box center [1026, 588] width 61 height 17
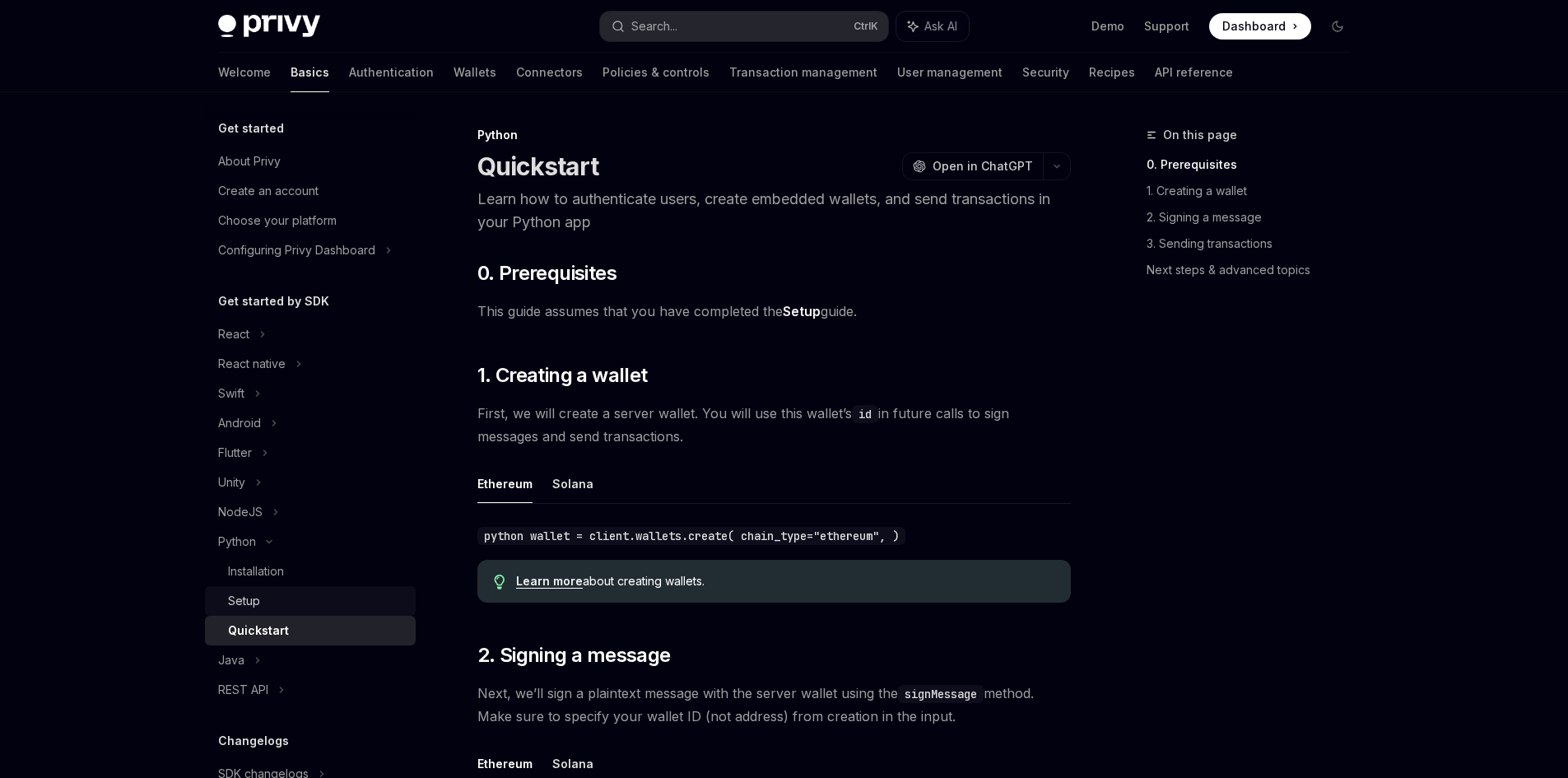
click at [266, 592] on div "Setup" at bounding box center [317, 602] width 178 height 20
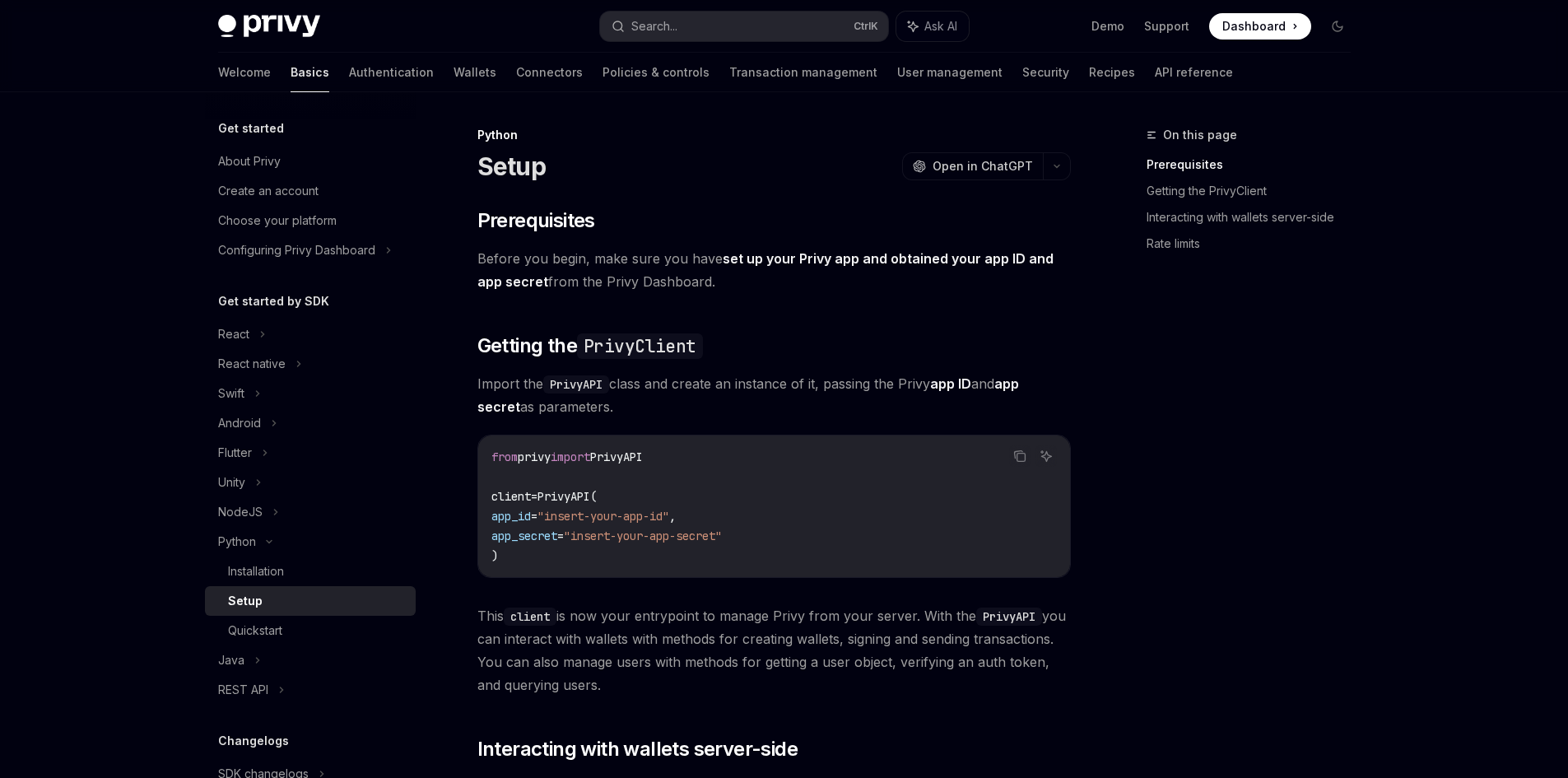
type textarea "*"
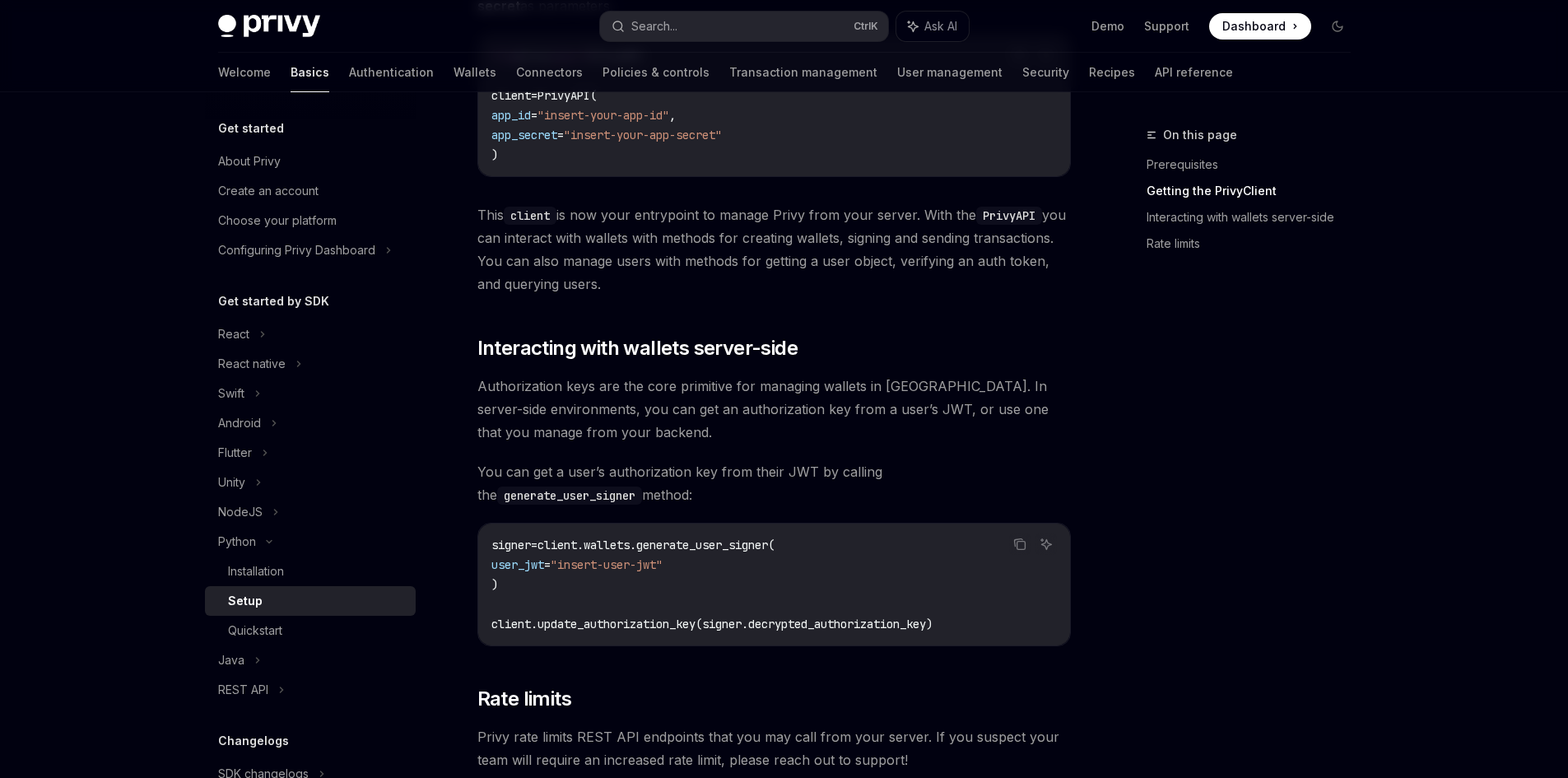
scroll to position [523, 0]
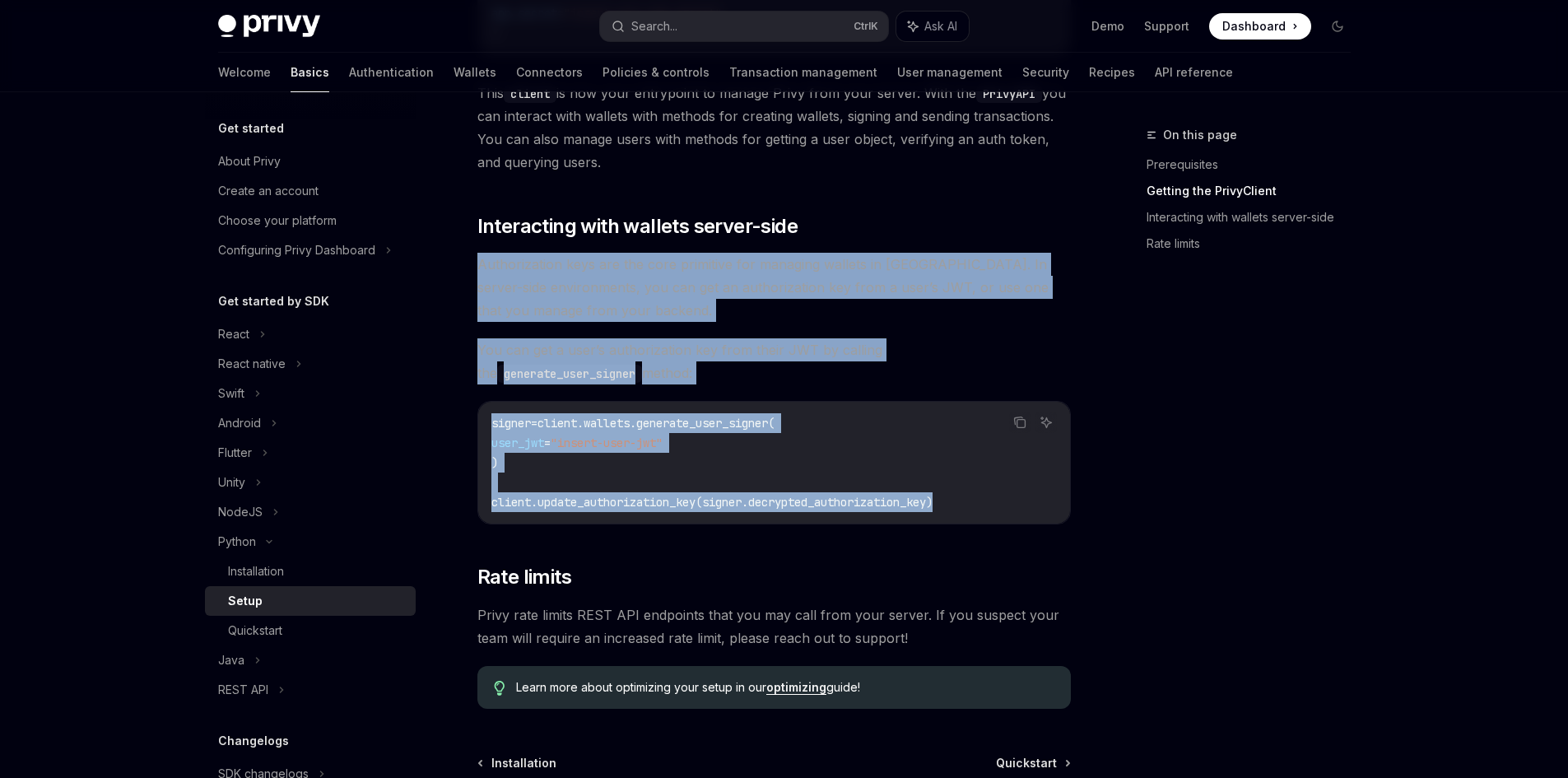
drag, startPoint x: 979, startPoint y: 497, endPoint x: 475, endPoint y: 251, distance: 560.8
click at [475, 251] on div "Python Setup OpenAI Open in ChatGPT OpenAI Open in ChatGPT ​ Prerequisites Befo…" at bounding box center [620, 277] width 909 height 1351
copy div "Authorization keys are the core primitive for managing wallets in Privy. In ser…"
click at [767, 388] on div "​ Prerequisites Before you begin, make sure you have set up your Privy app and …" at bounding box center [774, 197] width 593 height 1024
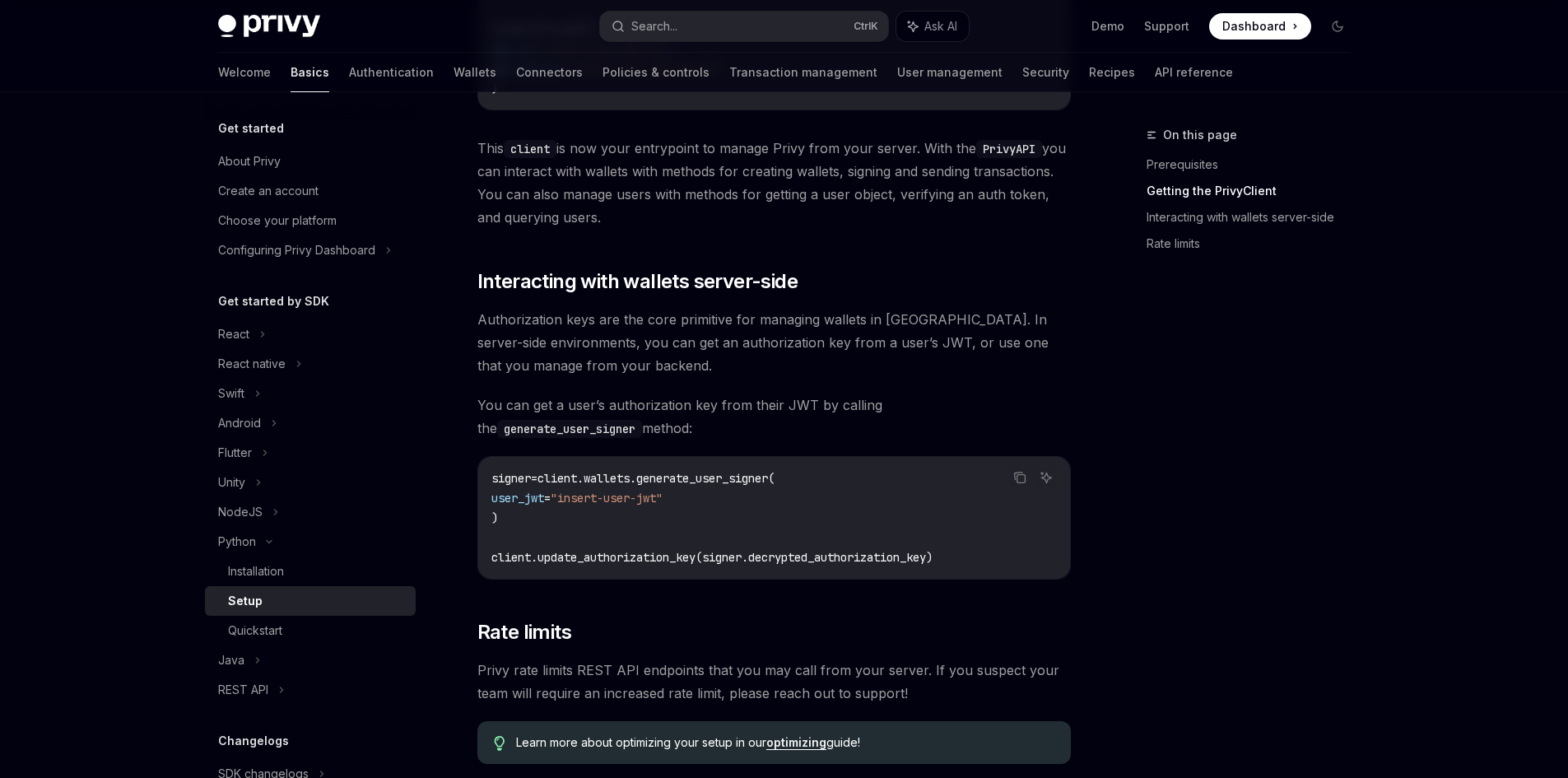
scroll to position [468, 0]
